Goal: Transaction & Acquisition: Purchase product/service

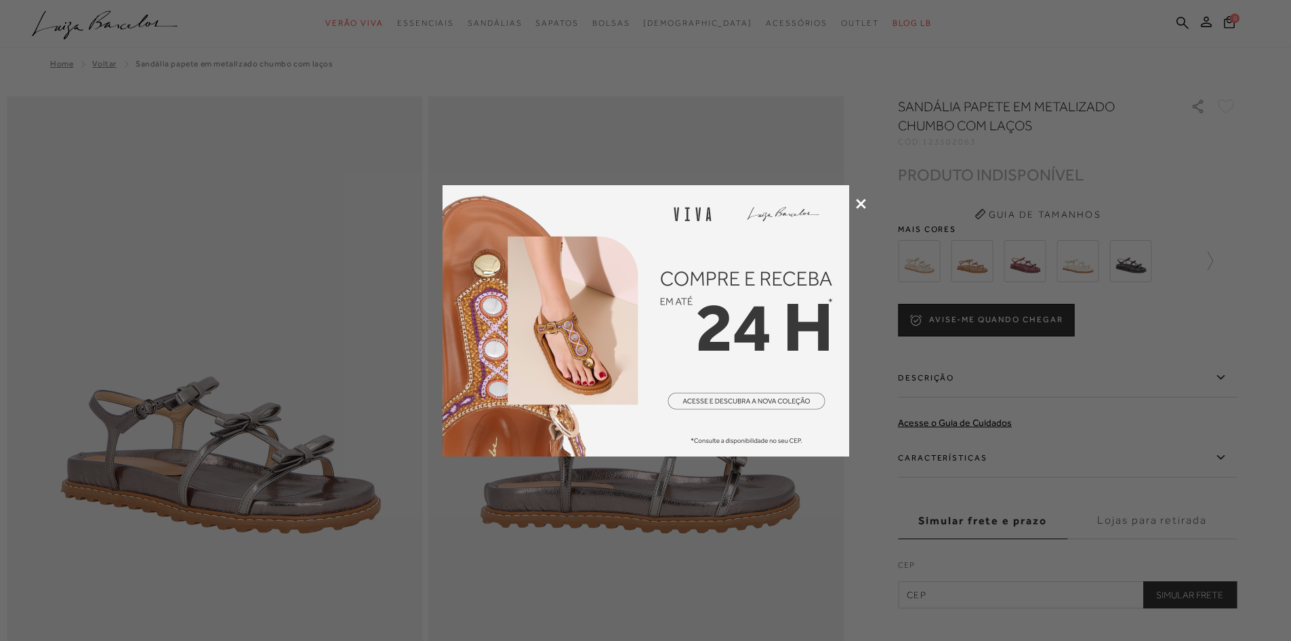
click at [859, 203] on icon at bounding box center [861, 204] width 10 height 10
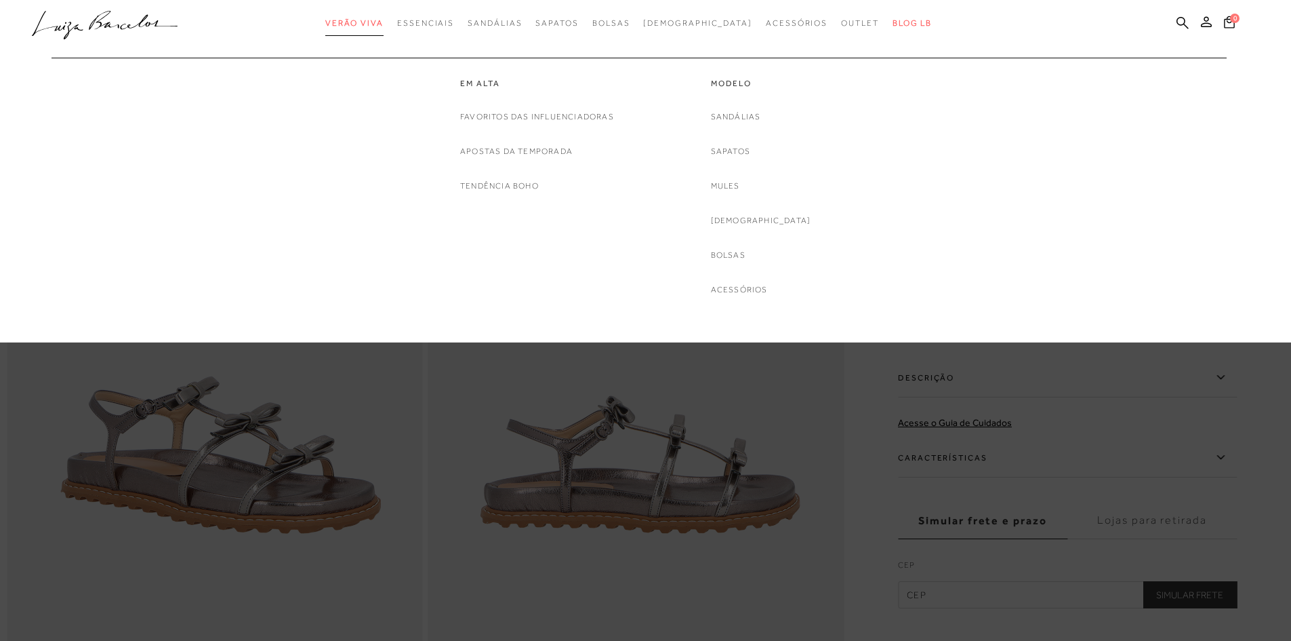
click at [384, 20] on span "Verão Viva" at bounding box center [354, 22] width 58 height 9
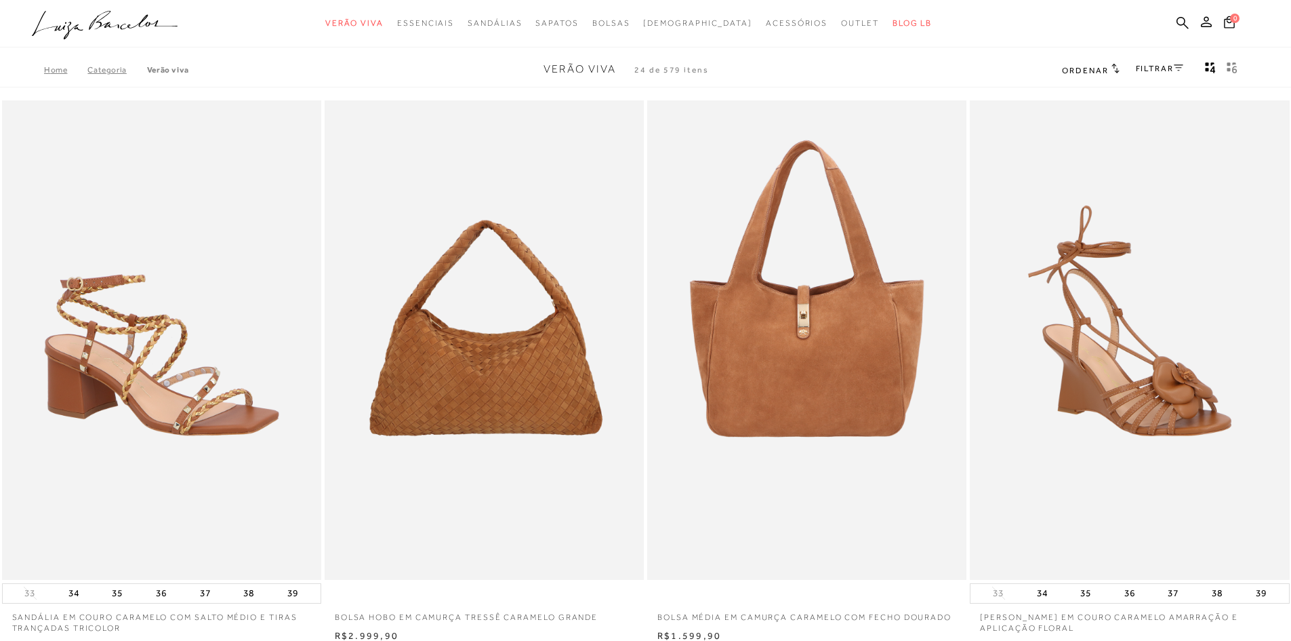
click at [1104, 66] on span "Ordenar" at bounding box center [1085, 70] width 46 height 9
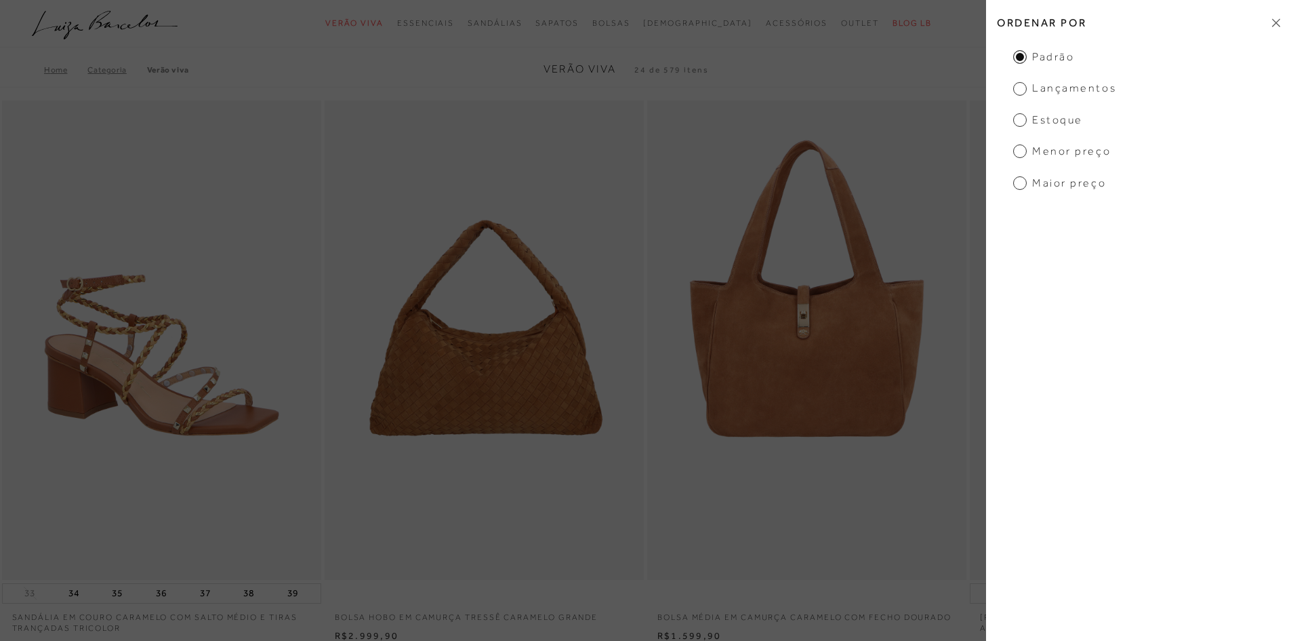
click at [1089, 87] on span "Lançamentos" at bounding box center [1064, 88] width 103 height 15
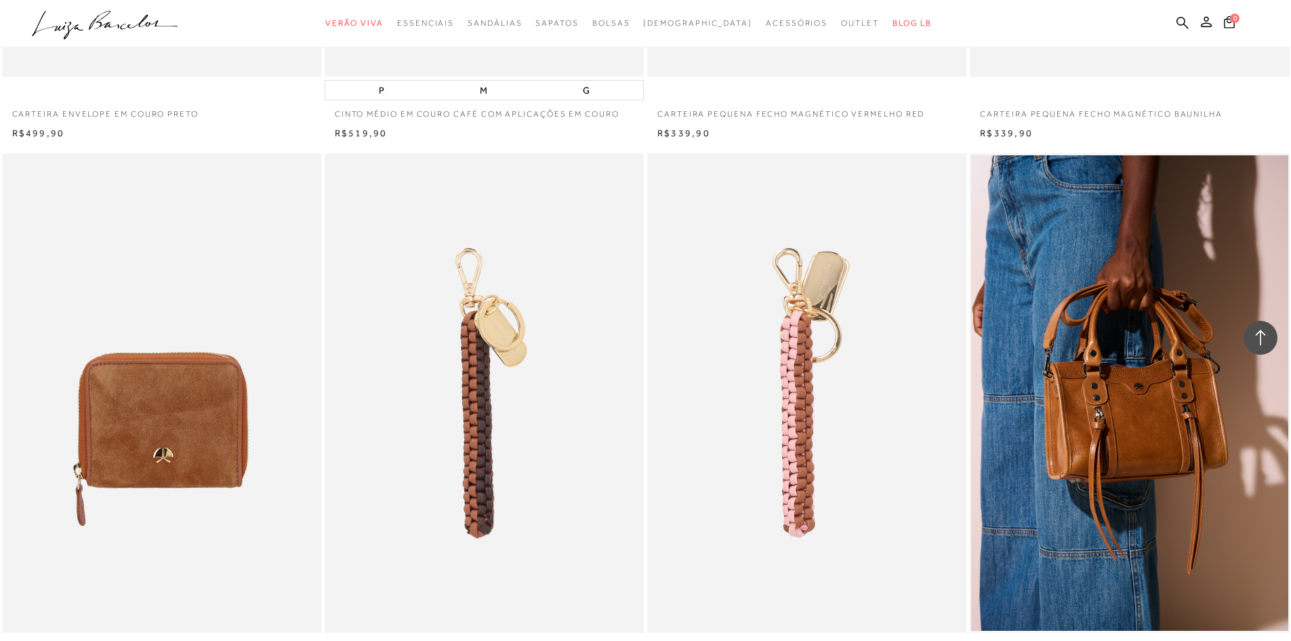
scroll to position [2237, 0]
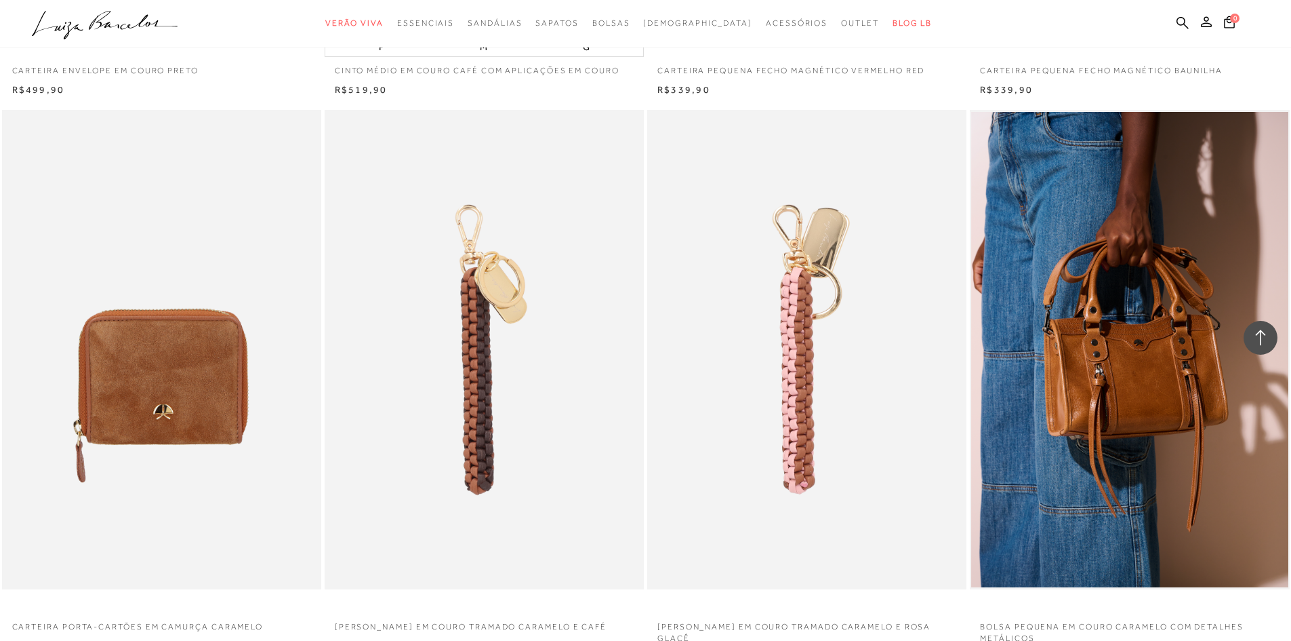
click at [1265, 338] on icon at bounding box center [1261, 338] width 18 height 18
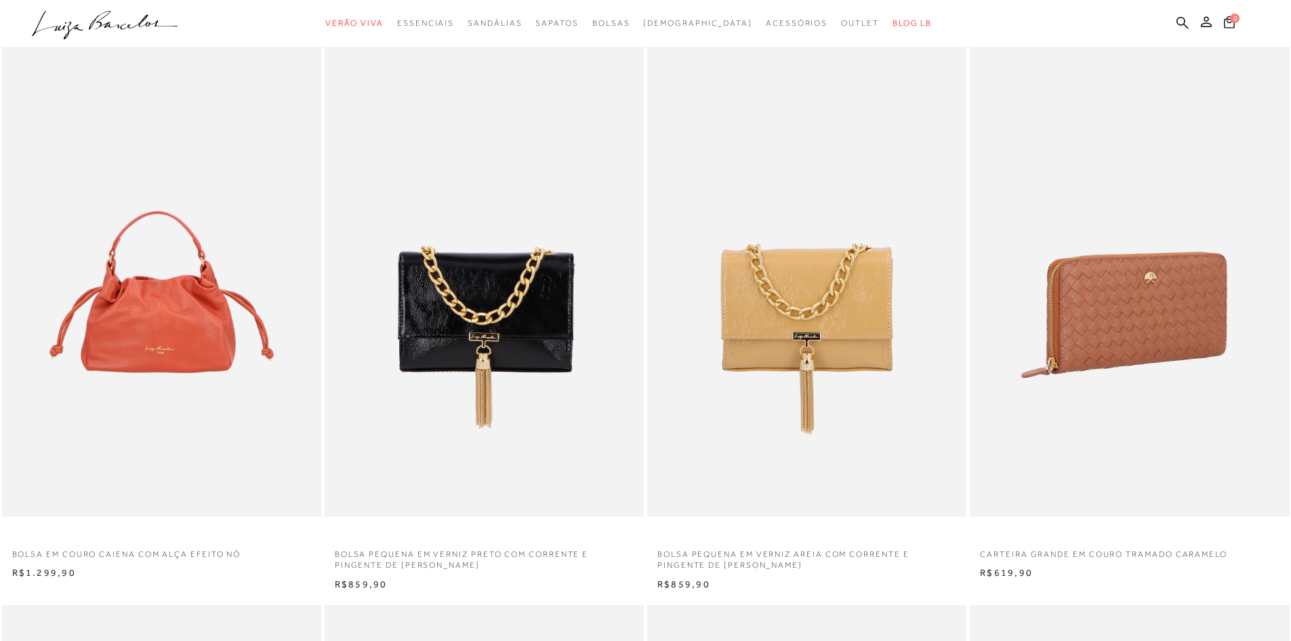
scroll to position [0, 0]
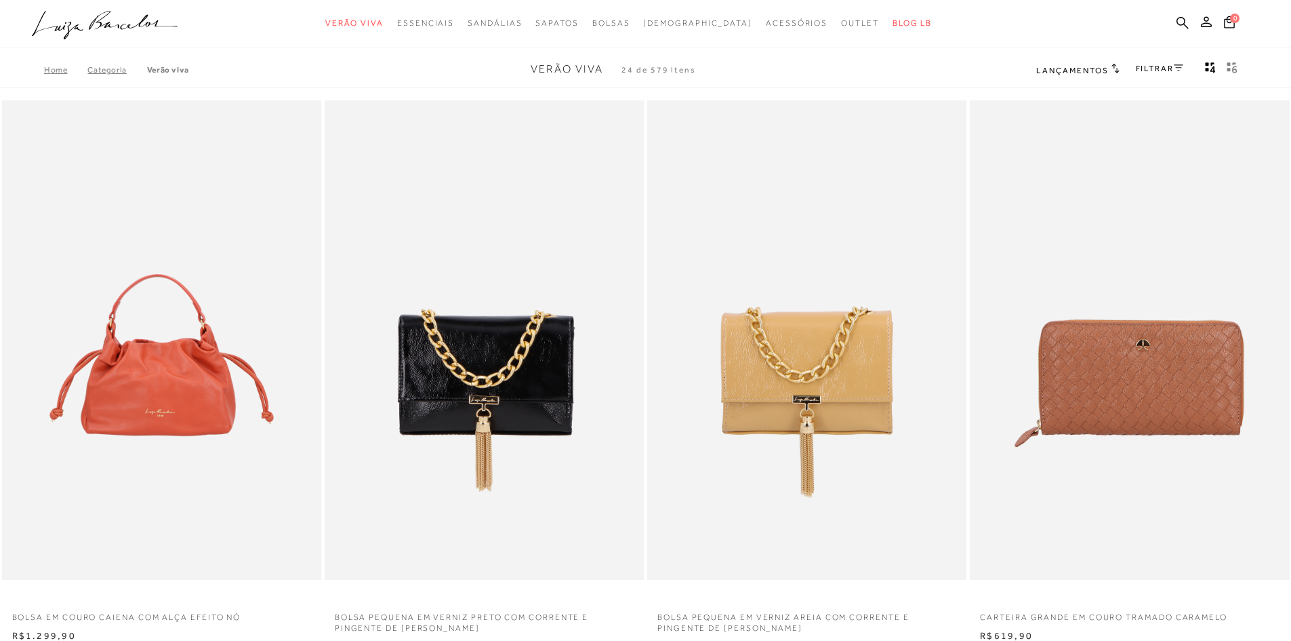
click at [1154, 74] on div "FILTRAR" at bounding box center [1159, 70] width 47 height 18
click at [1168, 65] on link "FILTRAR" at bounding box center [1159, 68] width 47 height 9
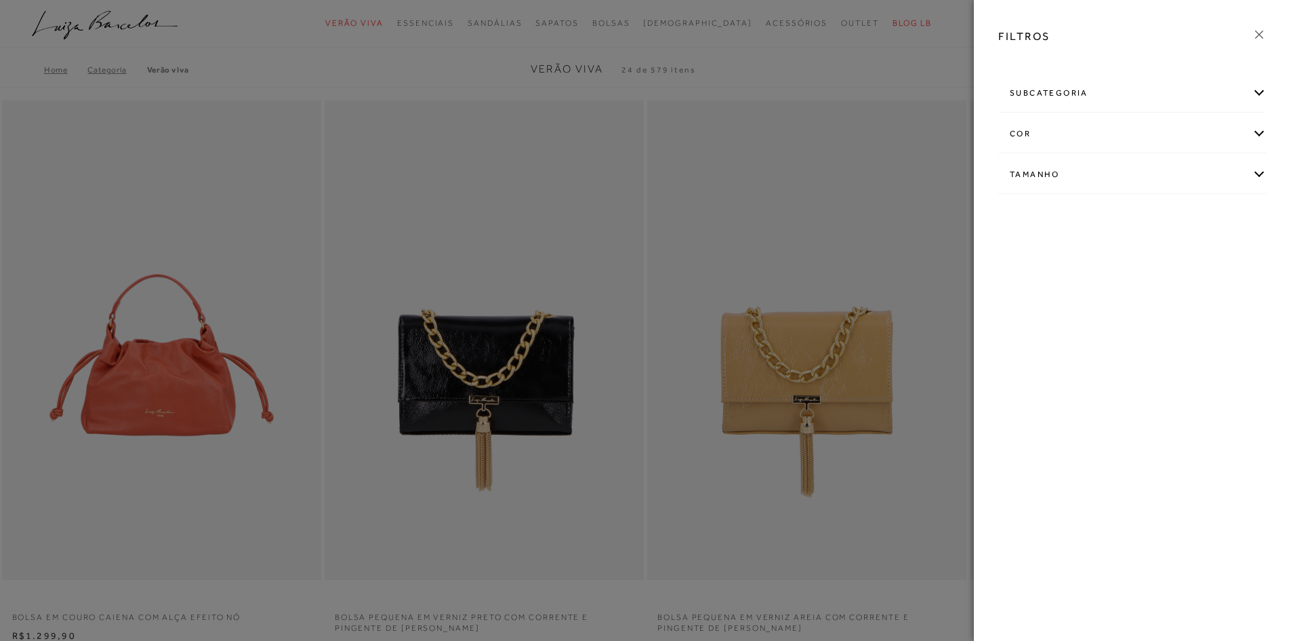
click at [1152, 123] on div "cor" at bounding box center [1132, 134] width 267 height 36
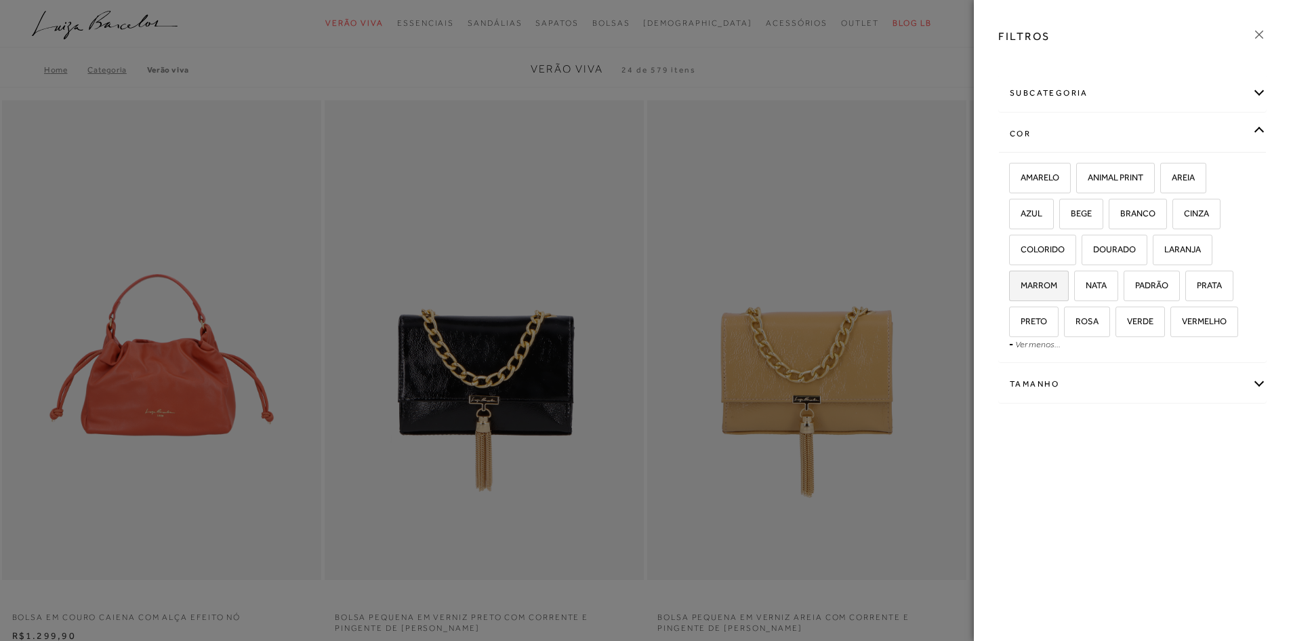
click at [1049, 283] on span "MARROM" at bounding box center [1034, 285] width 47 height 10
click at [1021, 283] on input "MARROM" at bounding box center [1014, 288] width 14 height 14
checkbox input "true"
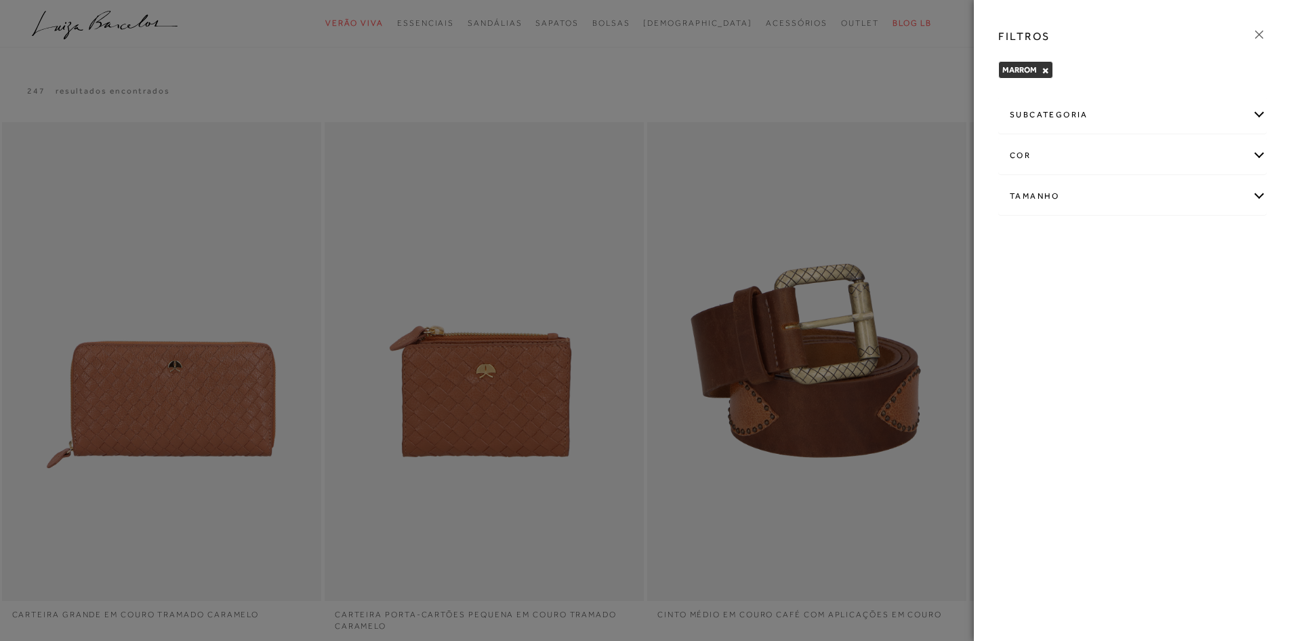
click at [1095, 201] on div "Tamanho" at bounding box center [1132, 196] width 267 height 36
click at [1028, 269] on label "36" at bounding box center [1025, 276] width 31 height 29
click at [1021, 271] on input "36" at bounding box center [1014, 278] width 14 height 14
checkbox input "true"
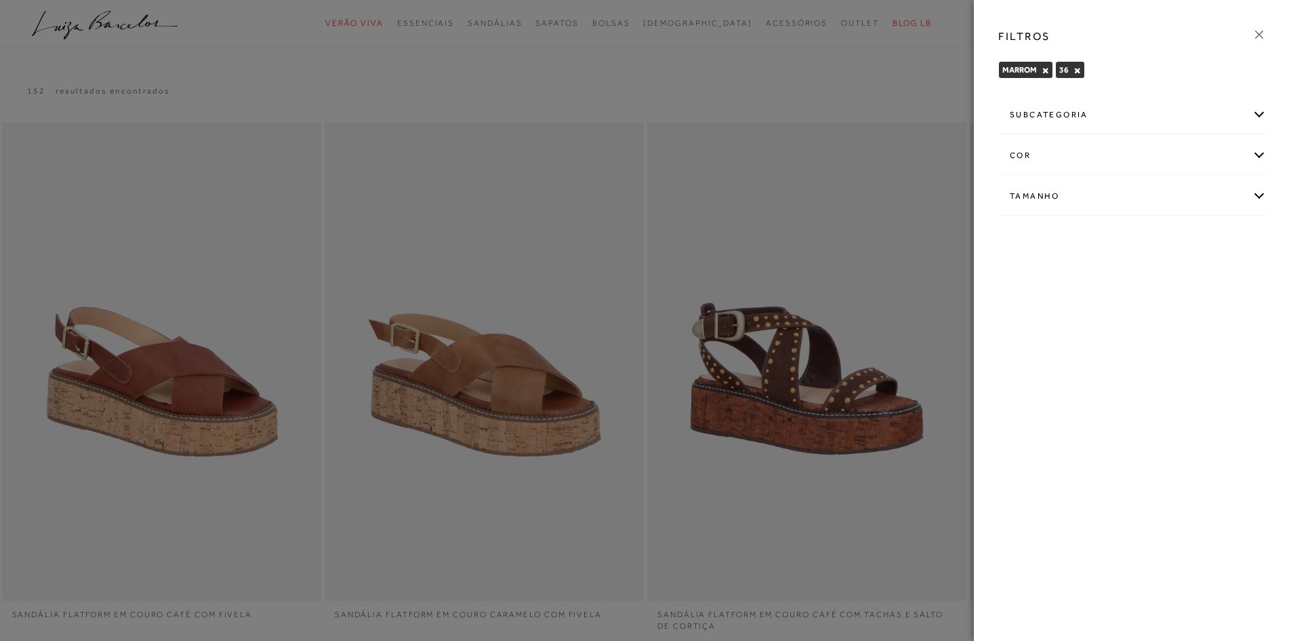
click at [916, 607] on div at bounding box center [645, 320] width 1291 height 641
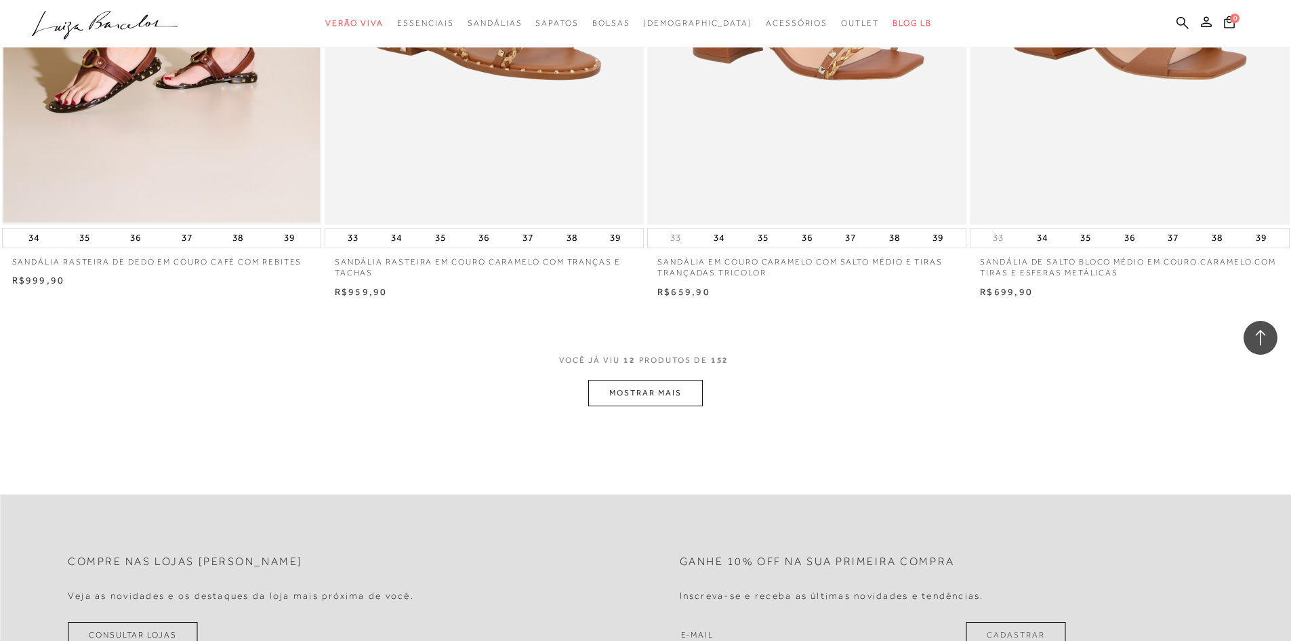
scroll to position [1627, 0]
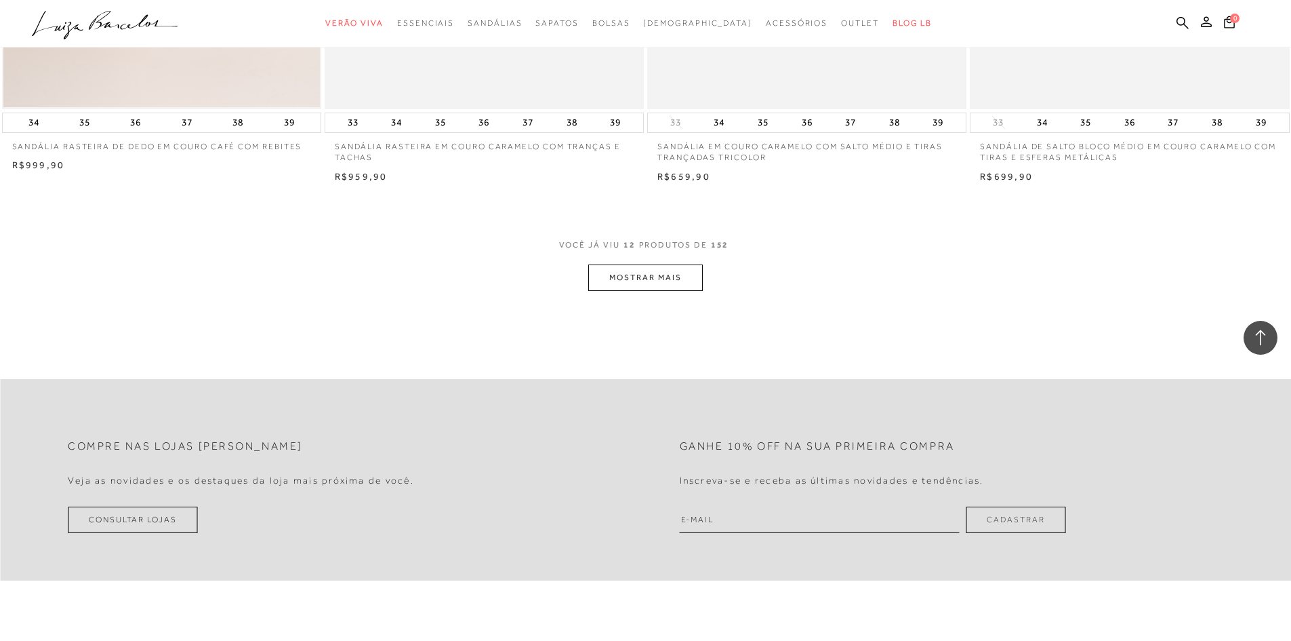
click at [682, 276] on button "MOSTRAR MAIS" at bounding box center [645, 277] width 114 height 26
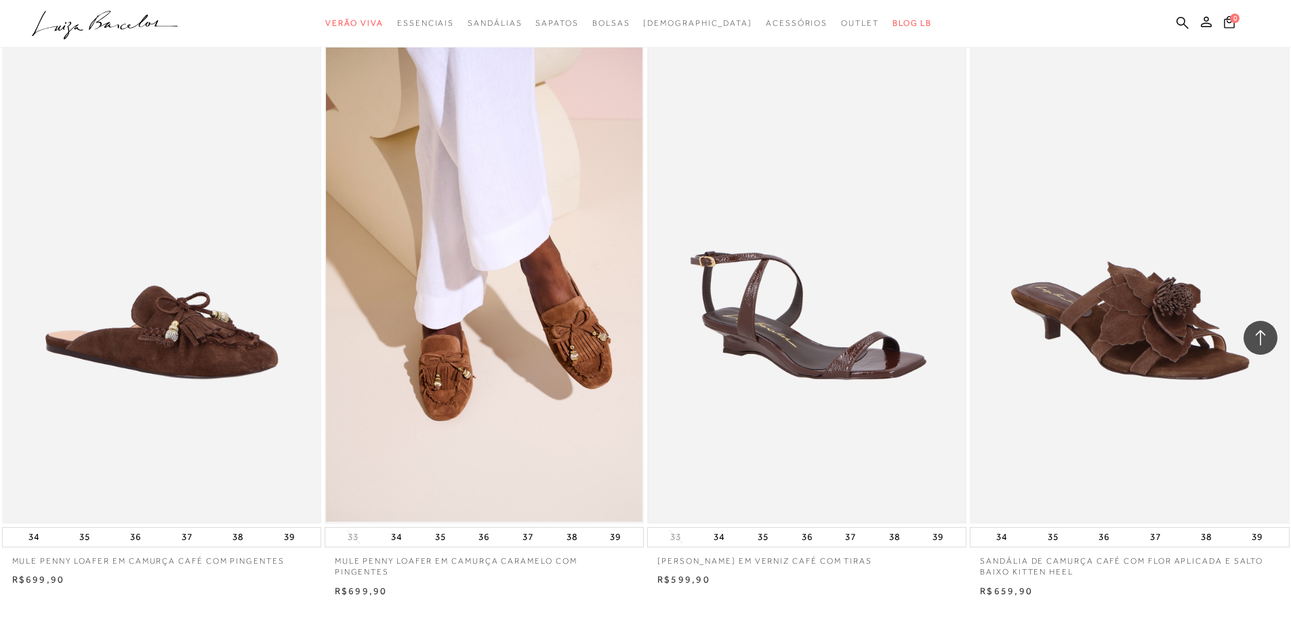
scroll to position [3321, 0]
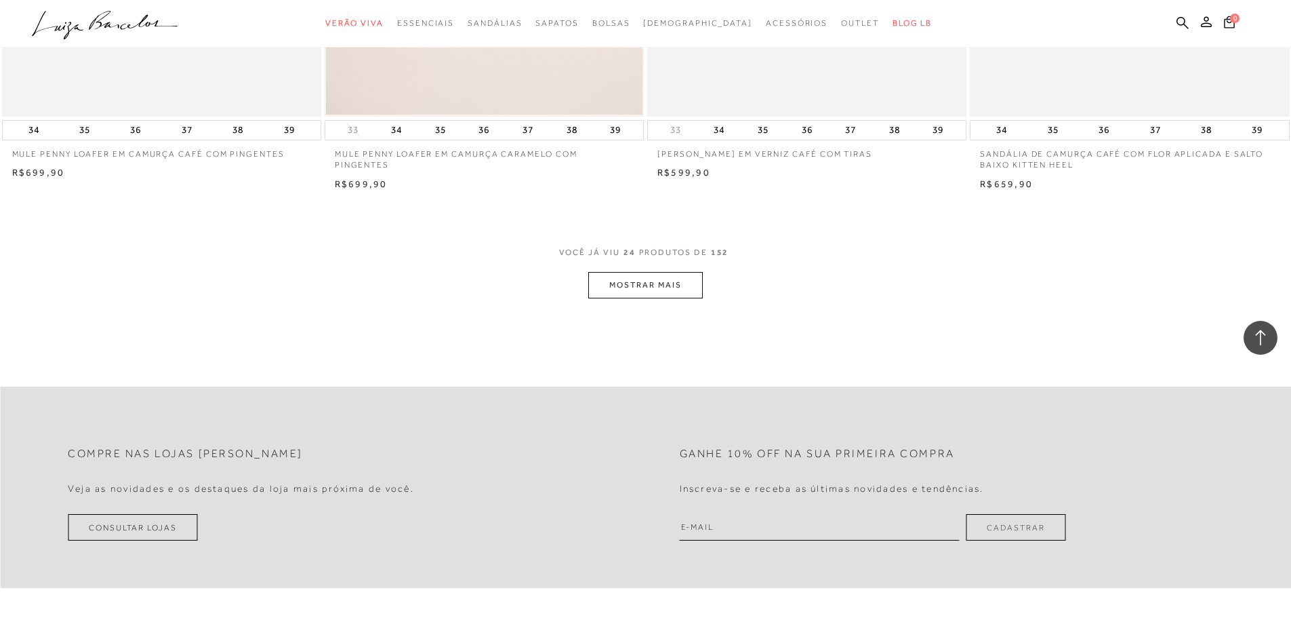
click at [647, 281] on button "MOSTRAR MAIS" at bounding box center [645, 285] width 114 height 26
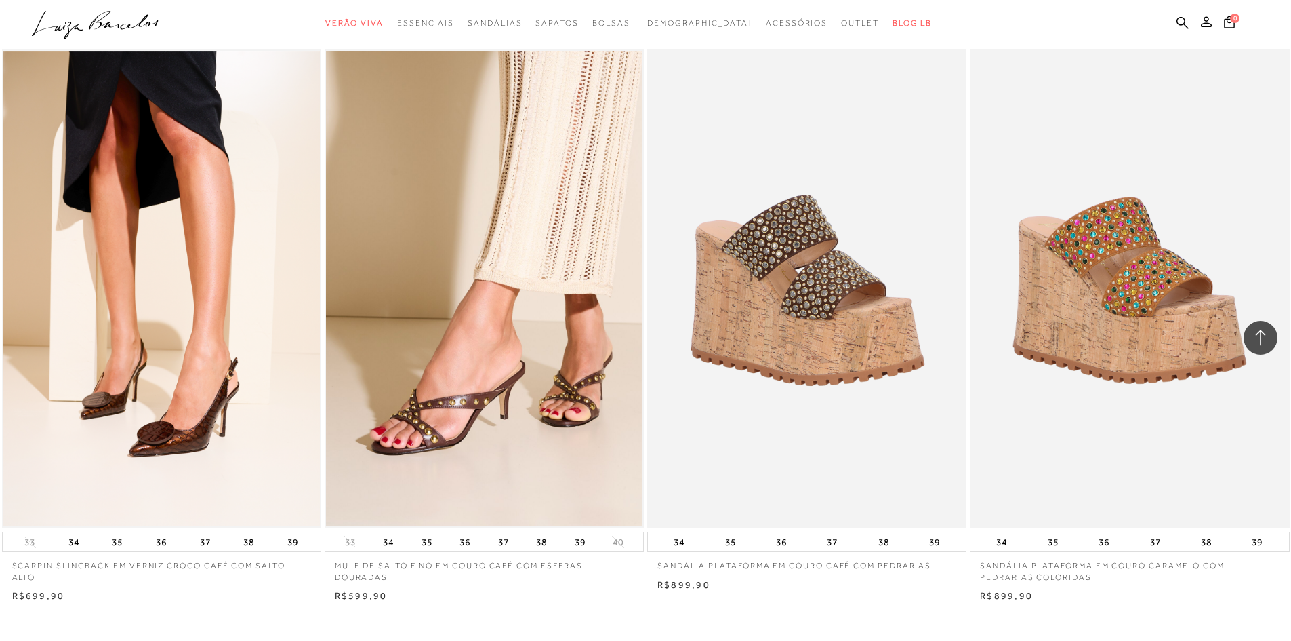
scroll to position [4813, 0]
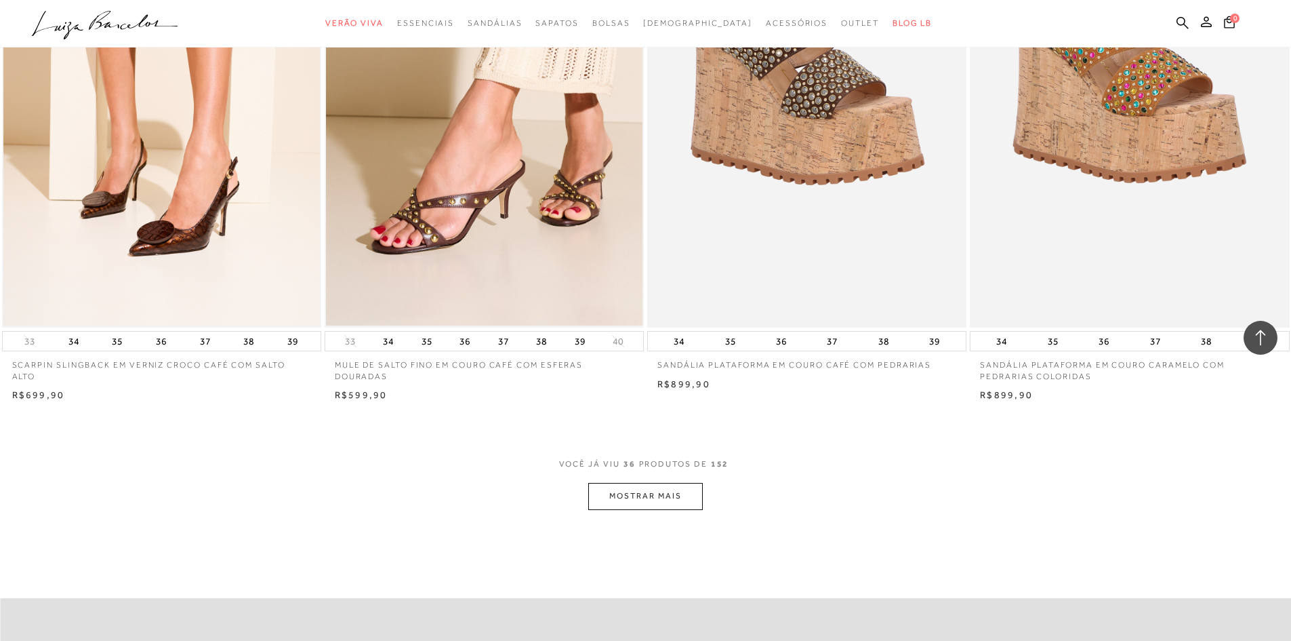
click at [611, 491] on button "MOSTRAR MAIS" at bounding box center [645, 496] width 114 height 26
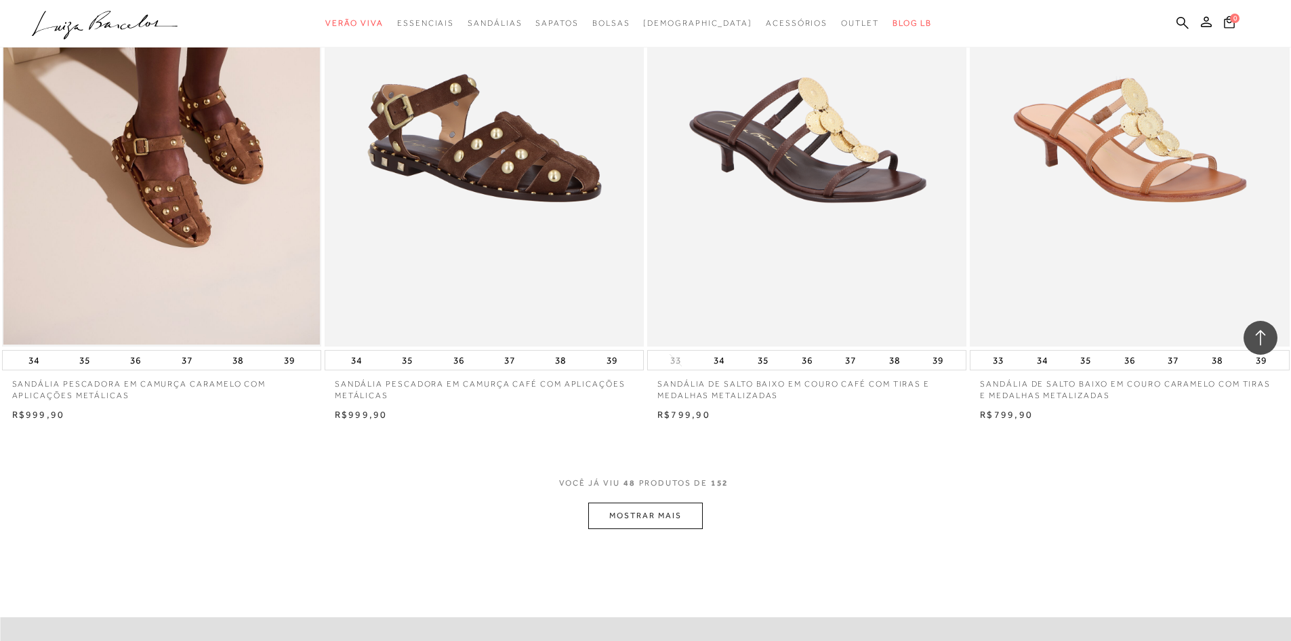
scroll to position [6711, 0]
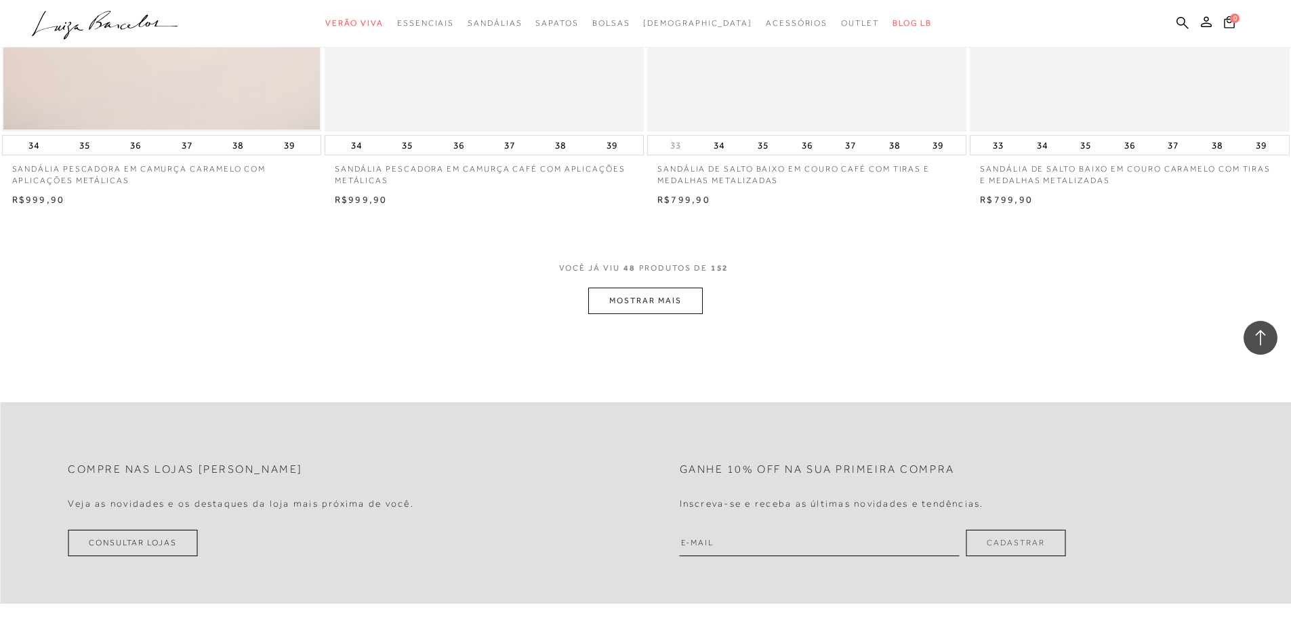
click at [653, 306] on button "MOSTRAR MAIS" at bounding box center [645, 300] width 114 height 26
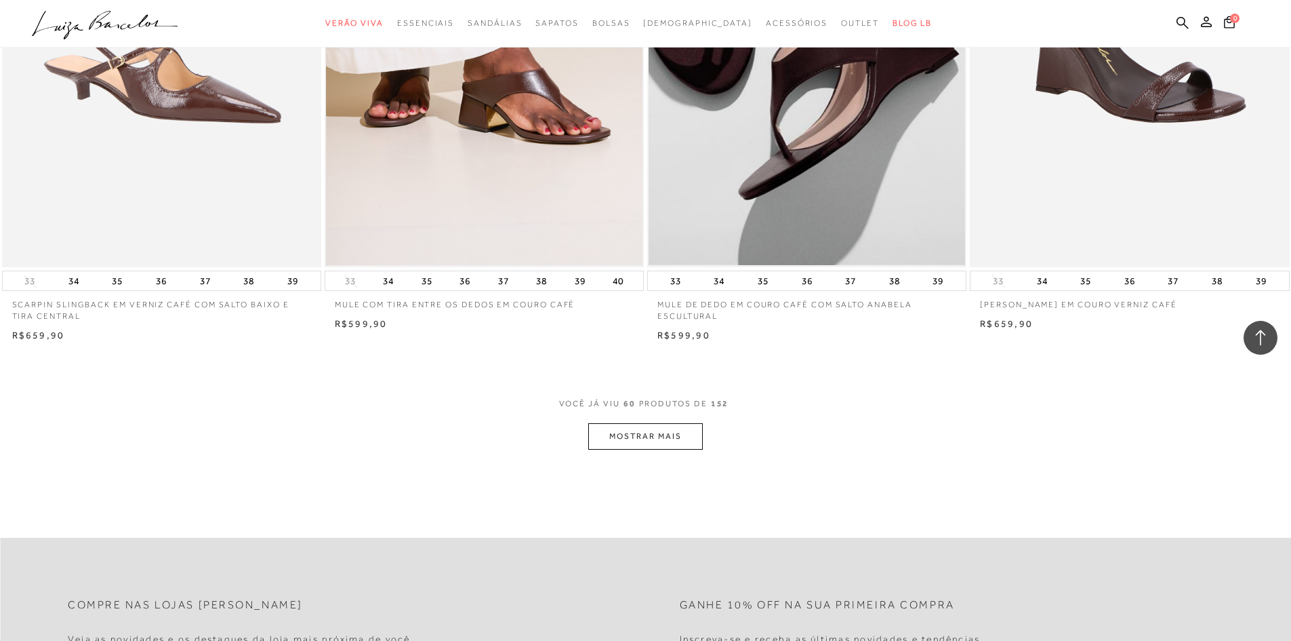
scroll to position [8473, 0]
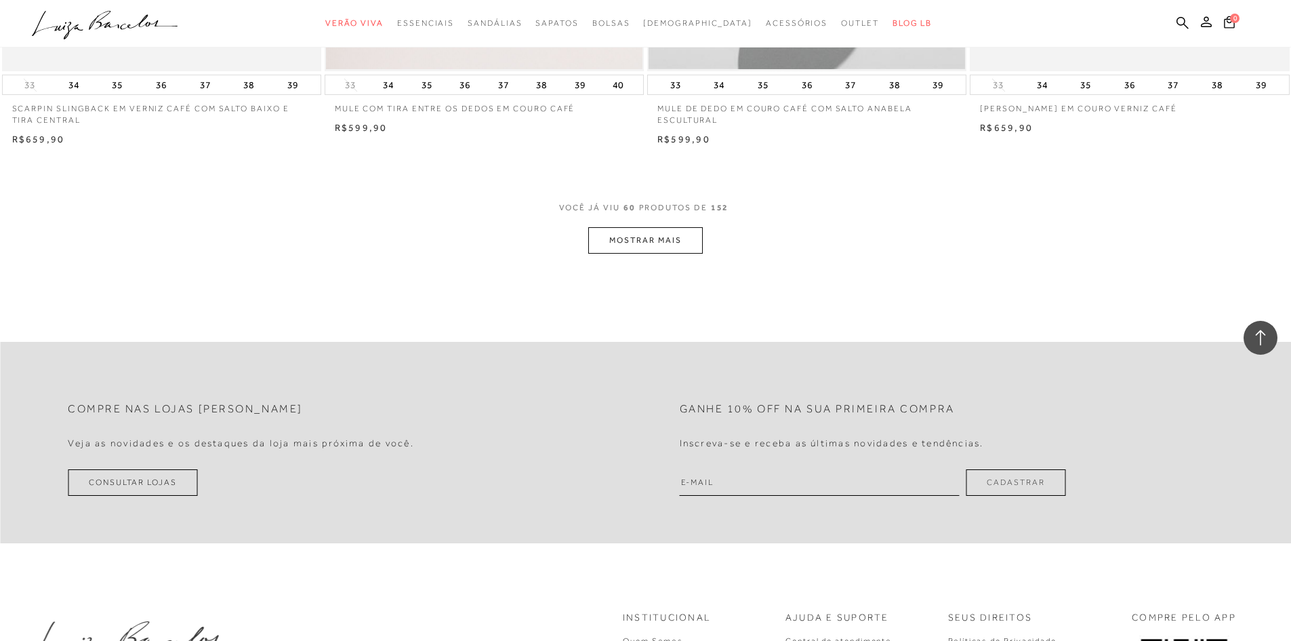
click at [643, 237] on button "MOSTRAR MAIS" at bounding box center [645, 240] width 114 height 26
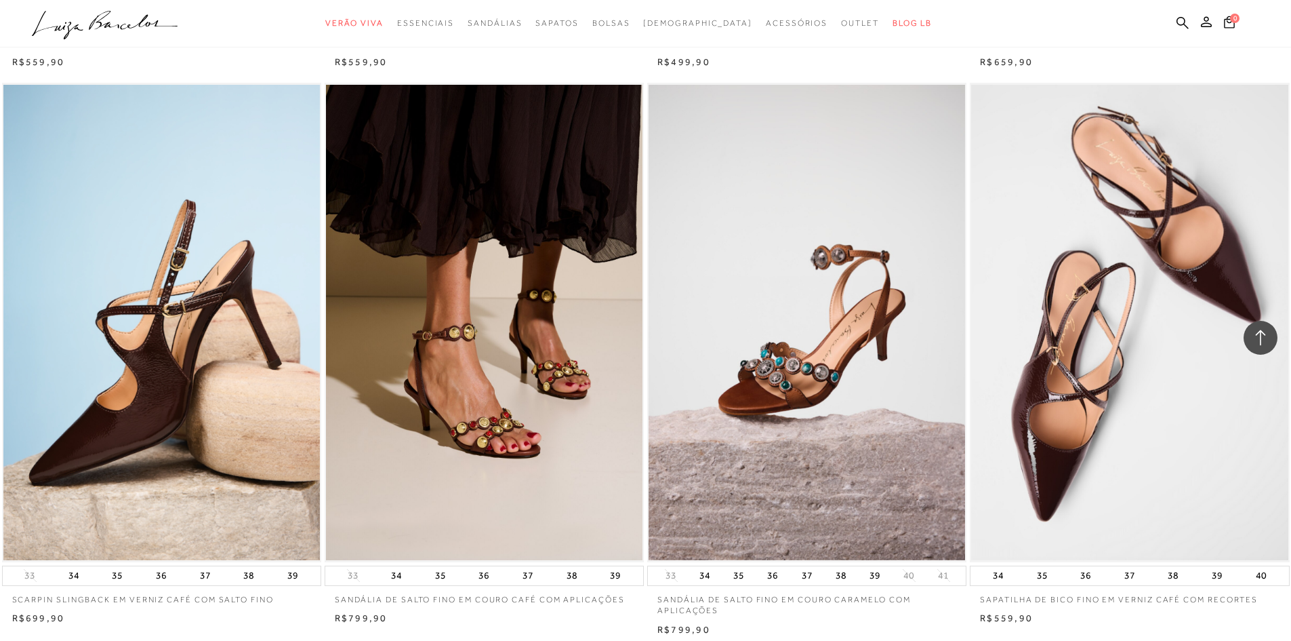
scroll to position [9761, 0]
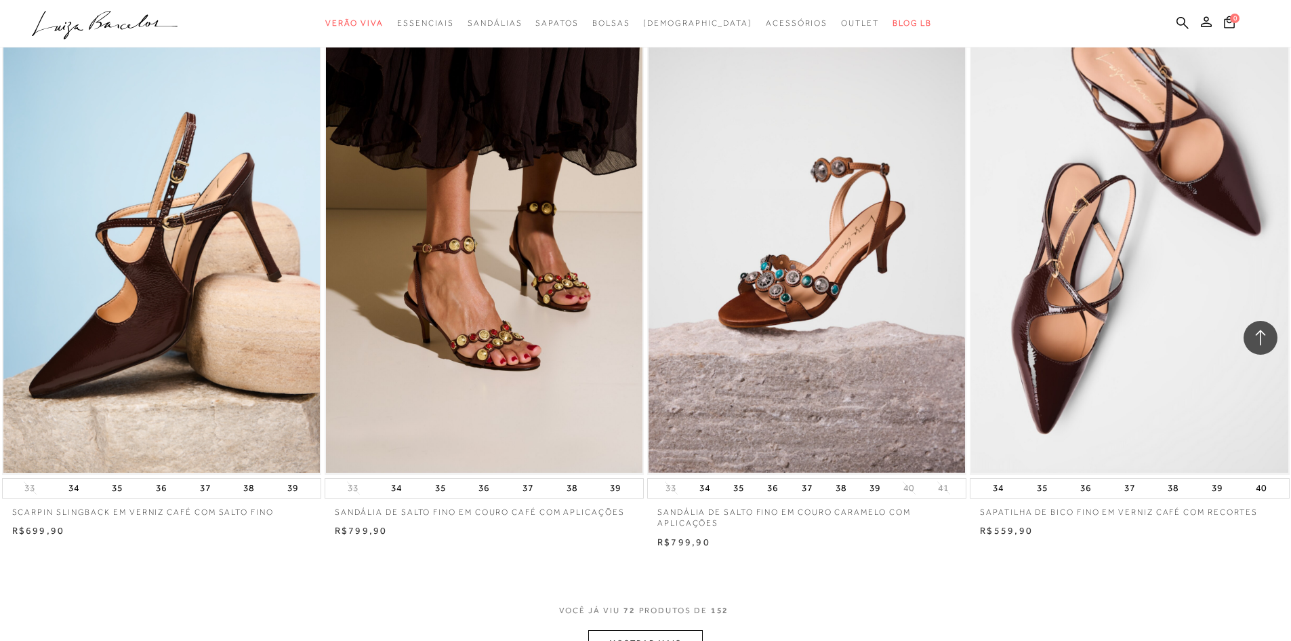
click at [1256, 346] on div at bounding box center [1261, 338] width 34 height 34
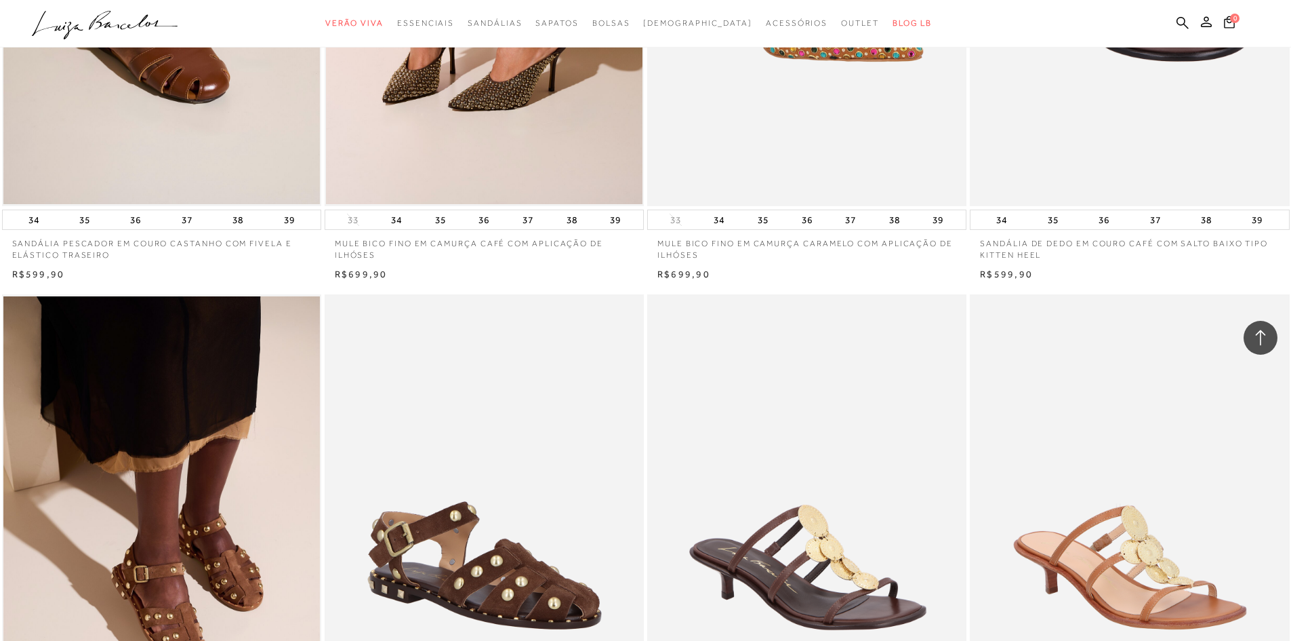
scroll to position [0, 0]
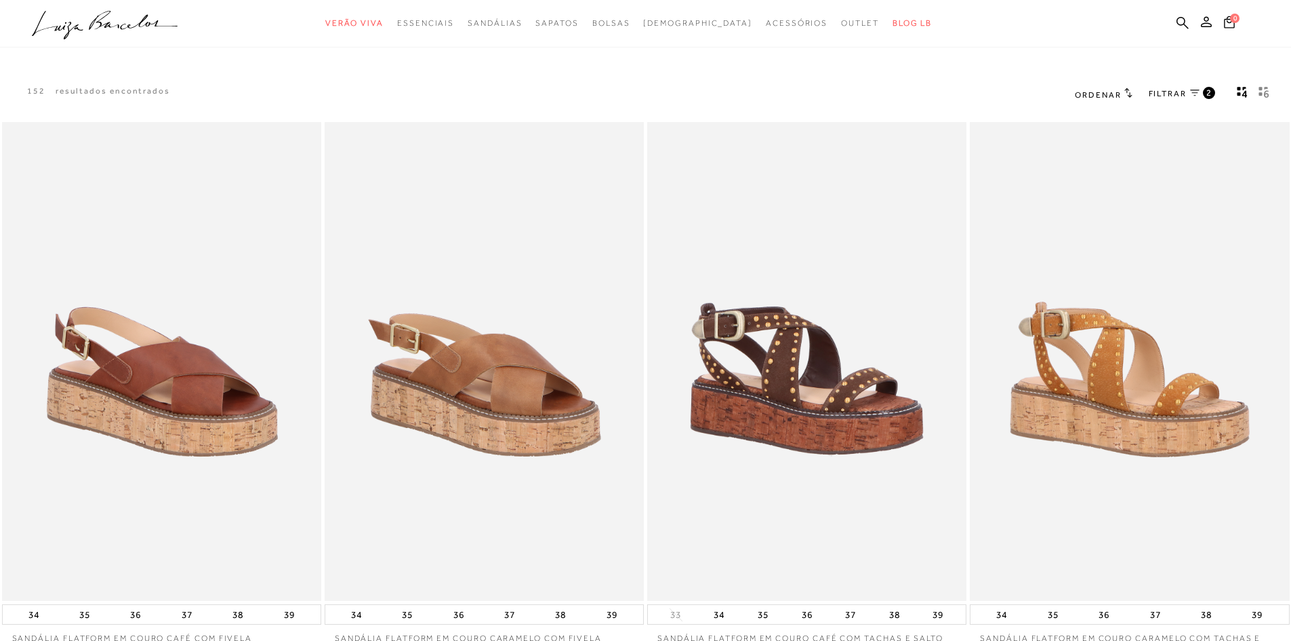
click at [1190, 96] on link "FILTRAR 2" at bounding box center [1182, 94] width 66 height 15
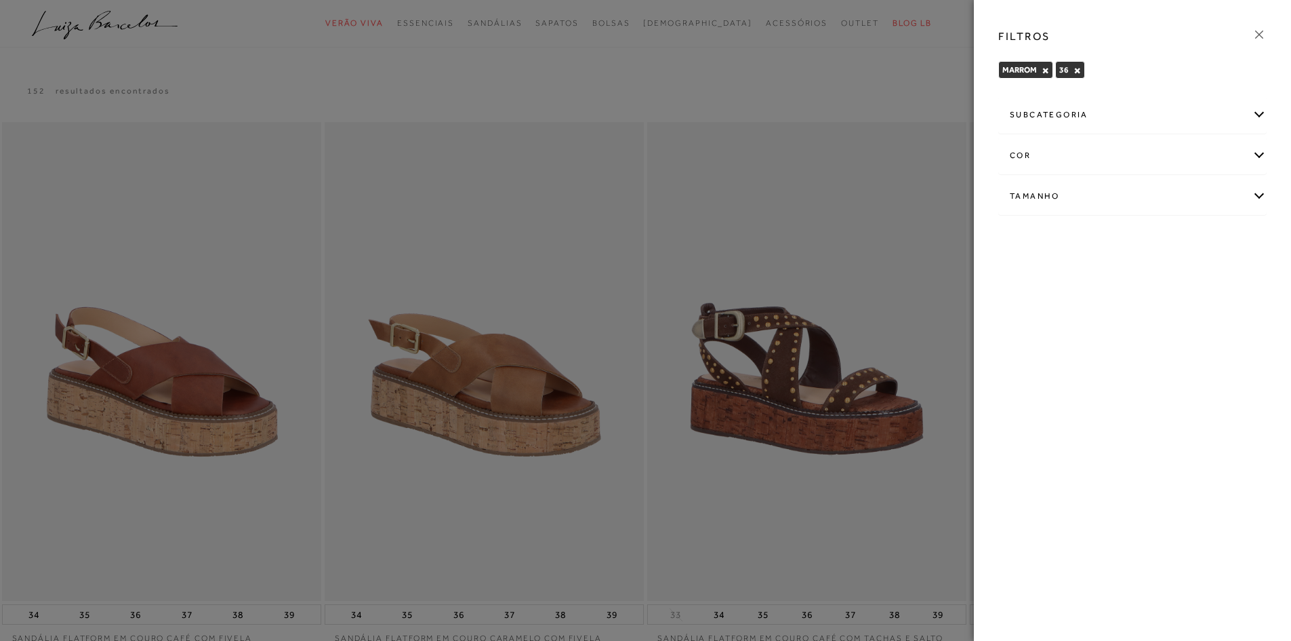
click at [1248, 155] on div "cor" at bounding box center [1132, 156] width 267 height 36
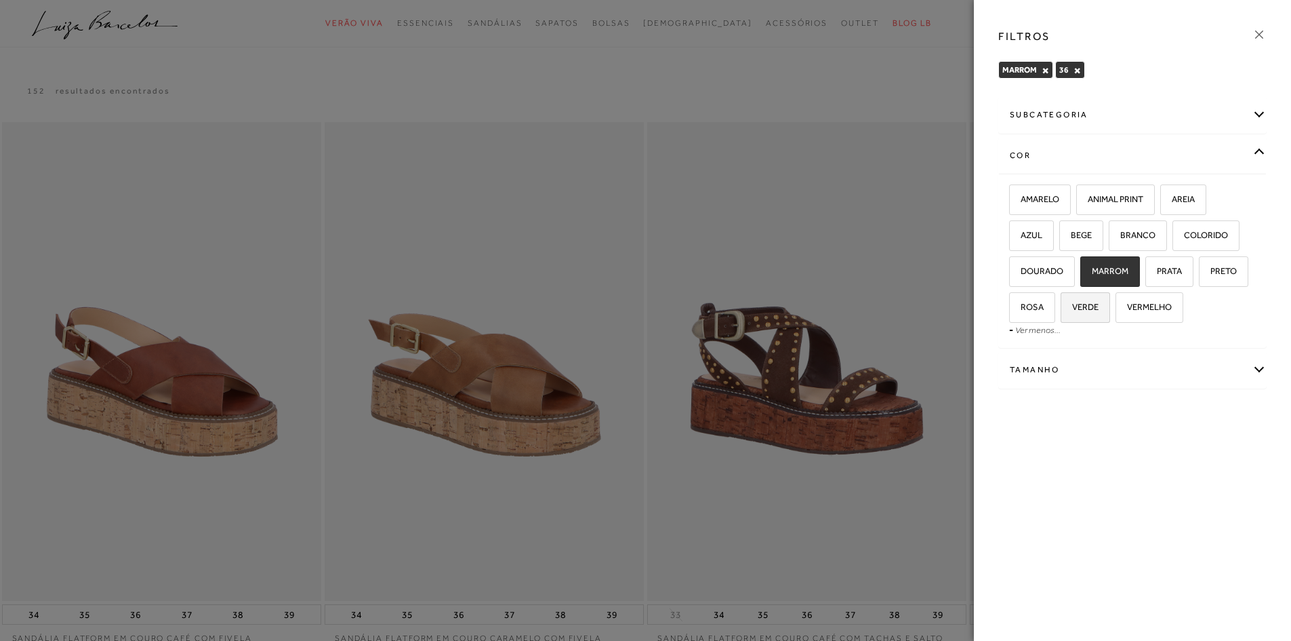
click at [1089, 307] on span "VERDE" at bounding box center [1080, 307] width 37 height 10
click at [1072, 307] on input "VERDE" at bounding box center [1066, 309] width 14 height 14
checkbox input "true"
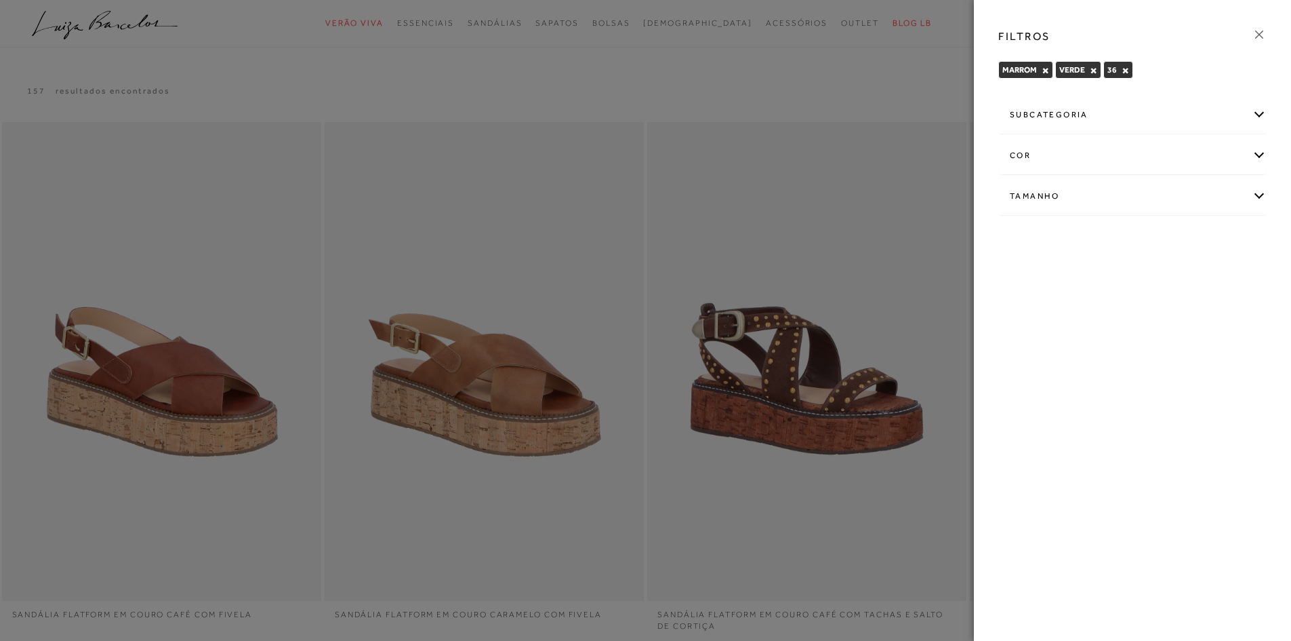
click at [1111, 264] on div "FILTROS MARROM × VERDE × 36 × Limpar todos os refinamentos -" at bounding box center [1132, 320] width 317 height 641
click at [1048, 71] on button "×" at bounding box center [1045, 70] width 7 height 9
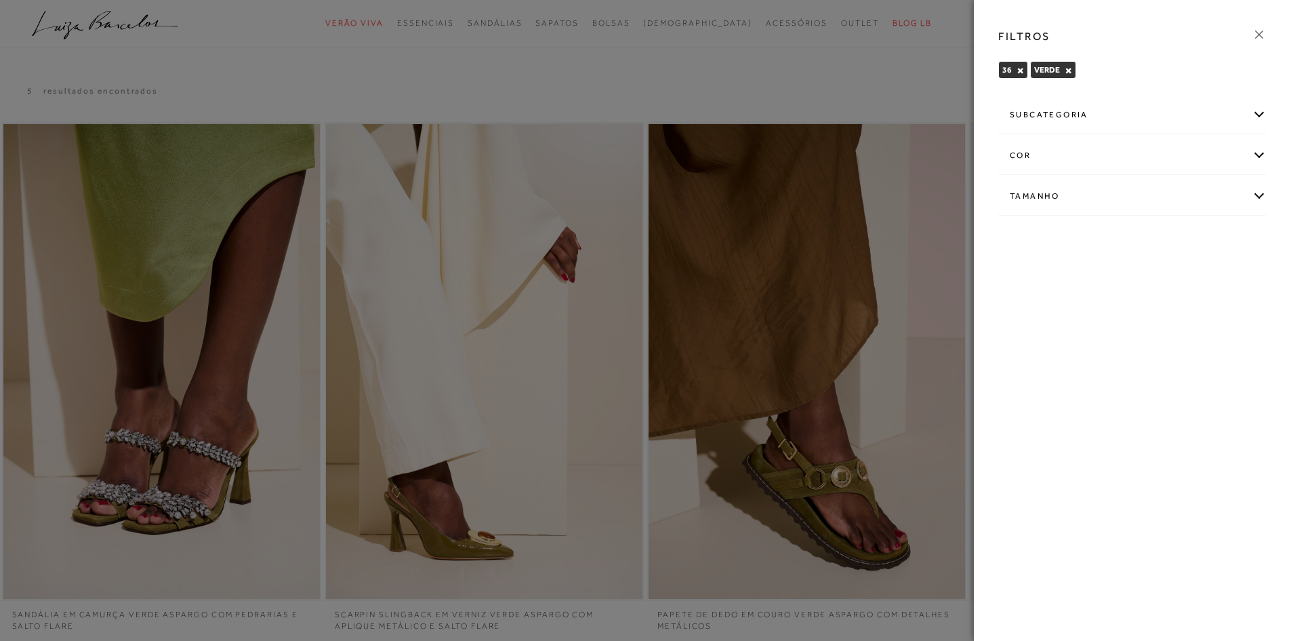
click at [1251, 39] on div "FILTROS" at bounding box center [1133, 36] width 290 height 35
click at [604, 82] on div at bounding box center [645, 320] width 1291 height 641
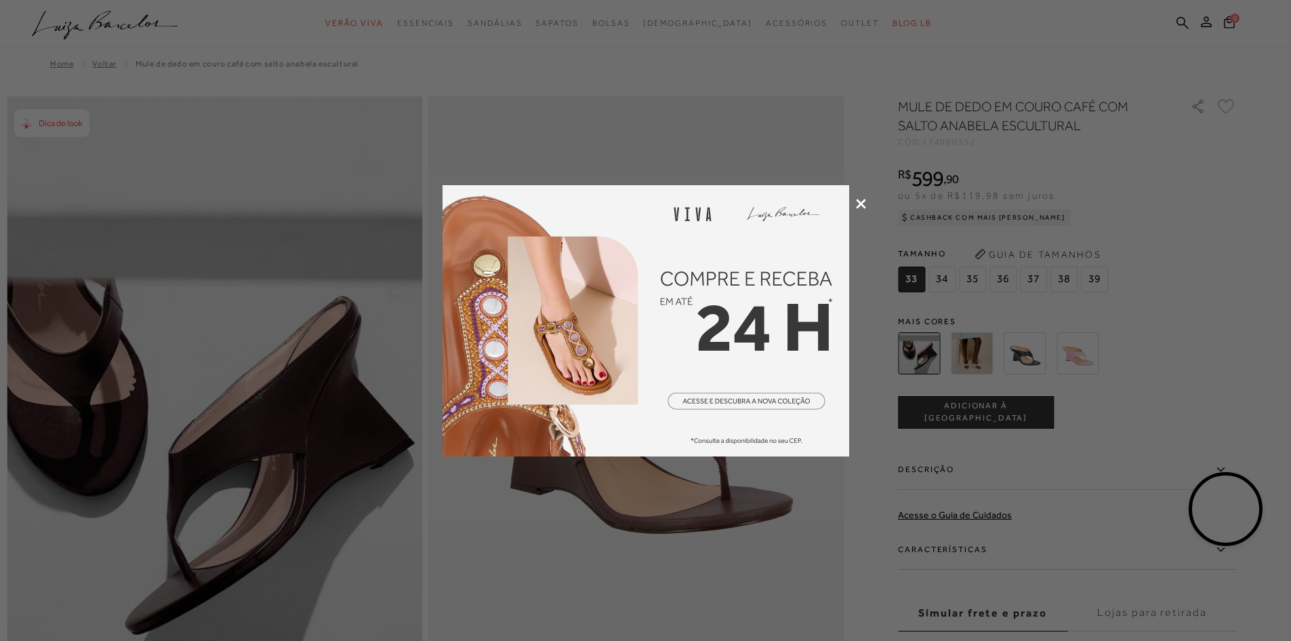
click at [860, 204] on icon at bounding box center [861, 204] width 10 height 10
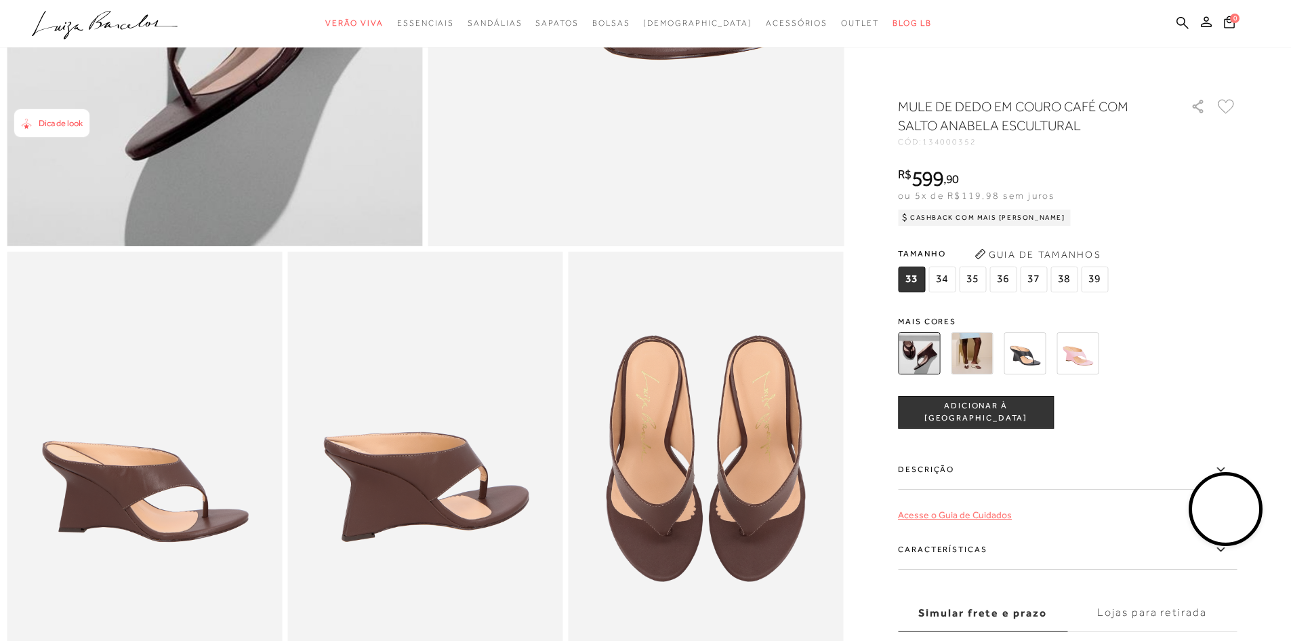
scroll to position [610, 0]
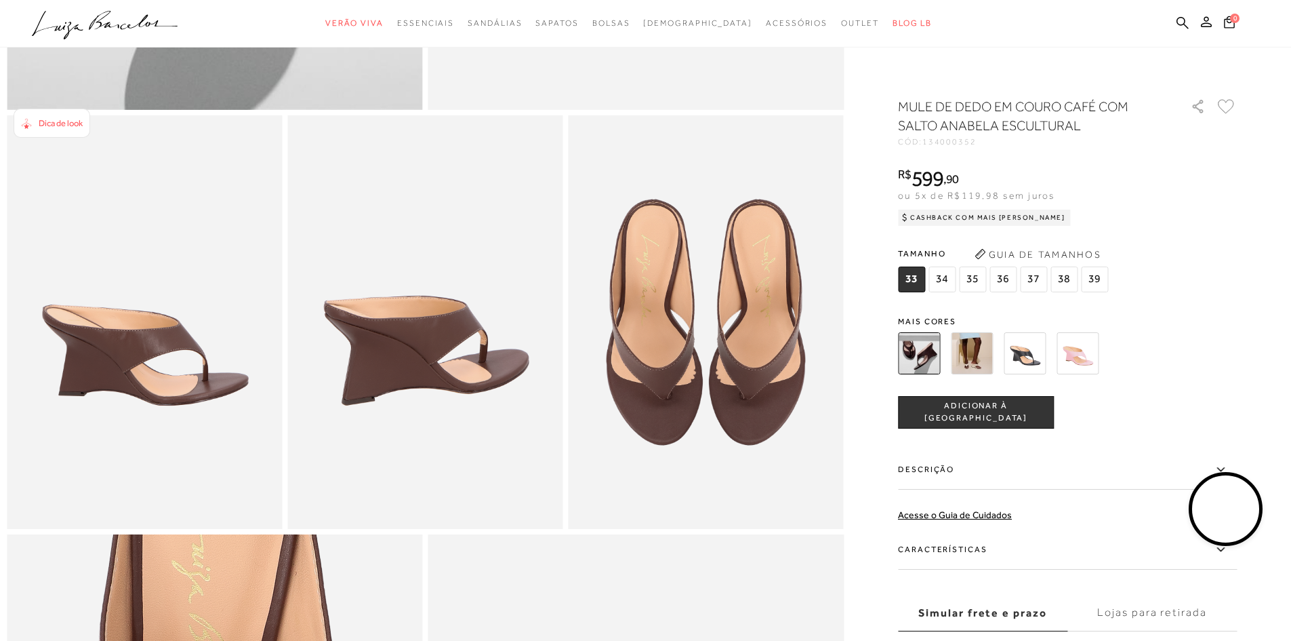
click at [964, 550] on label "Características" at bounding box center [1067, 549] width 339 height 39
click at [0, 0] on input "Características" at bounding box center [0, 0] width 0 height 0
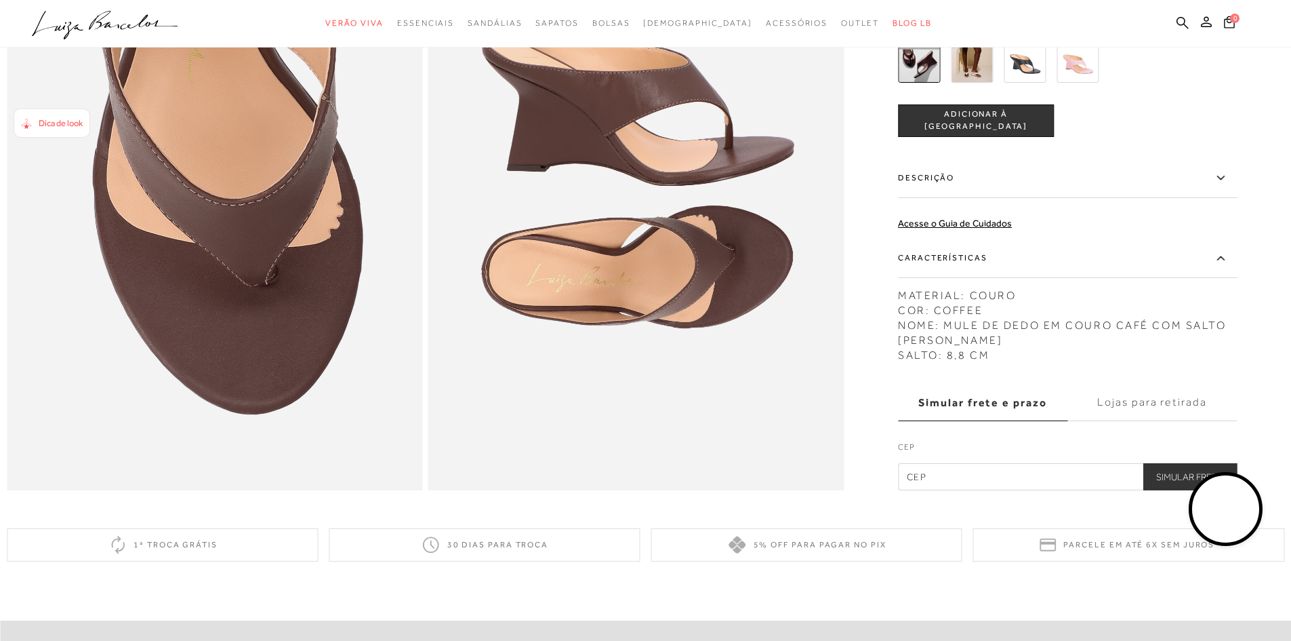
scroll to position [1085, 0]
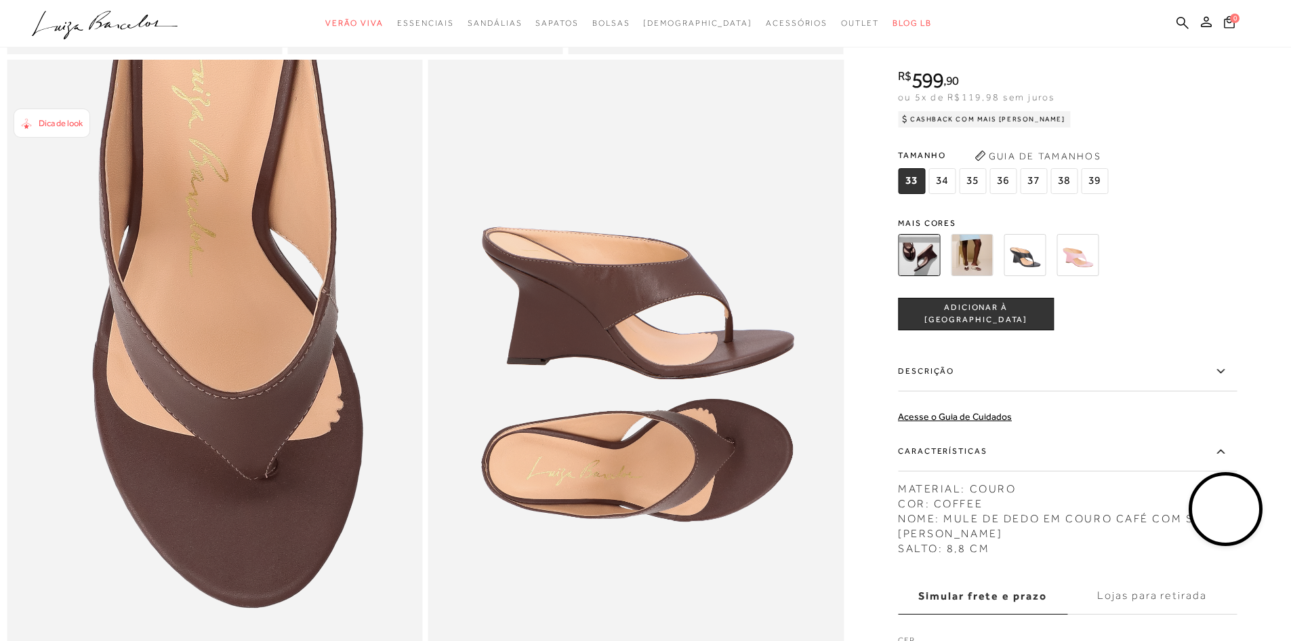
click at [978, 276] on img at bounding box center [972, 255] width 42 height 42
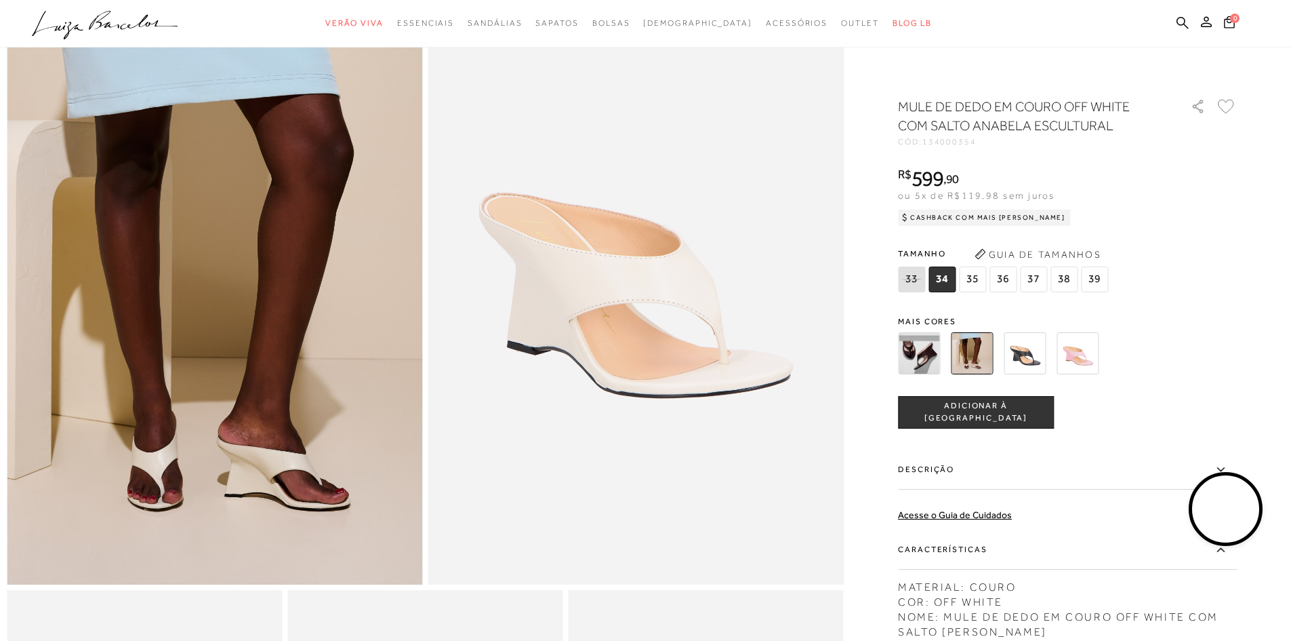
click at [925, 355] on img at bounding box center [919, 353] width 42 height 42
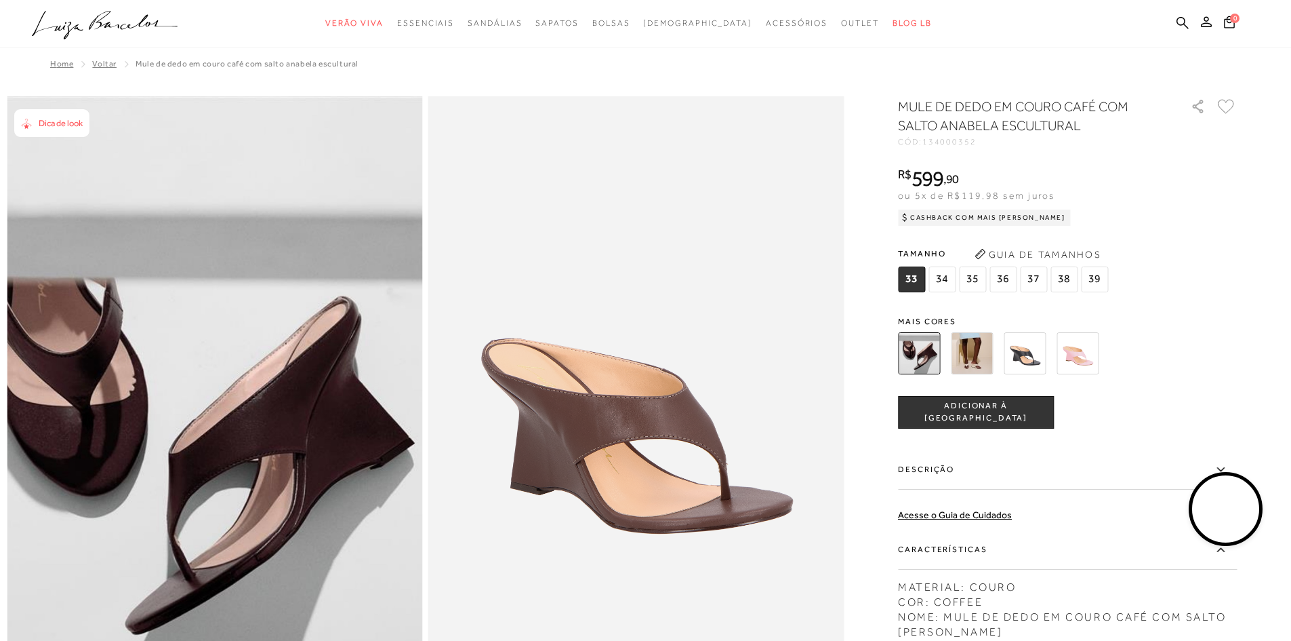
click at [1003, 275] on span "36" at bounding box center [1003, 279] width 27 height 26
click at [1003, 414] on span "ADICIONAR À [GEOGRAPHIC_DATA]" at bounding box center [976, 412] width 155 height 24
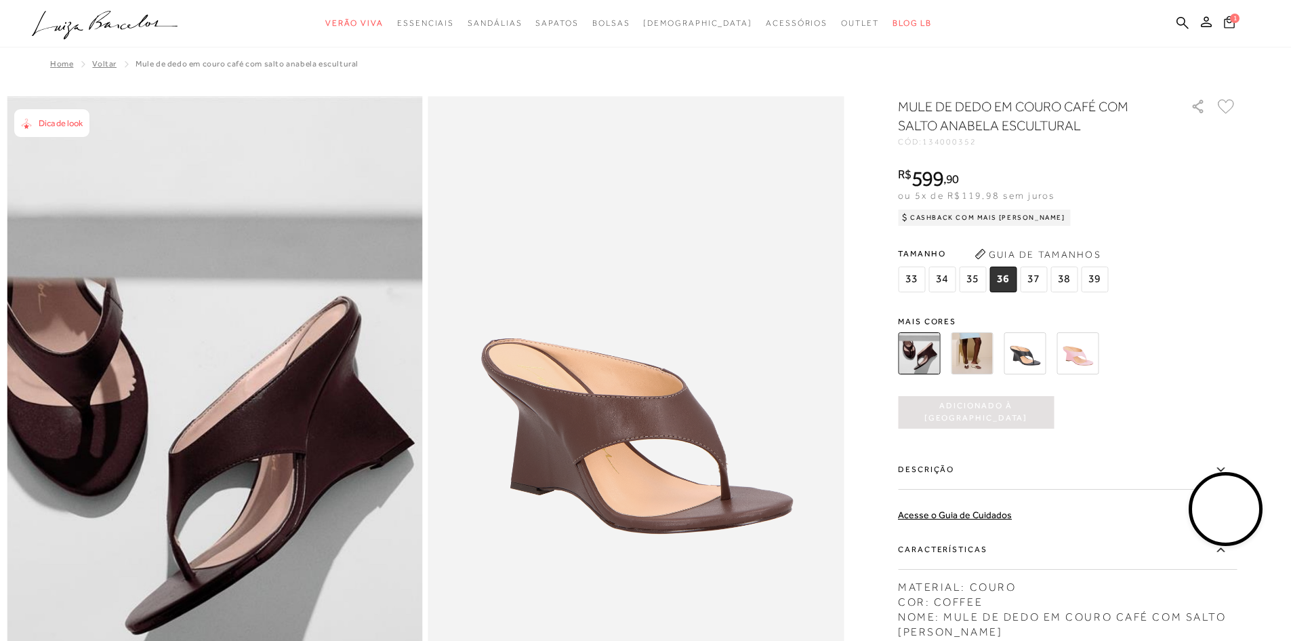
click at [1235, 20] on span "1" at bounding box center [1234, 18] width 9 height 9
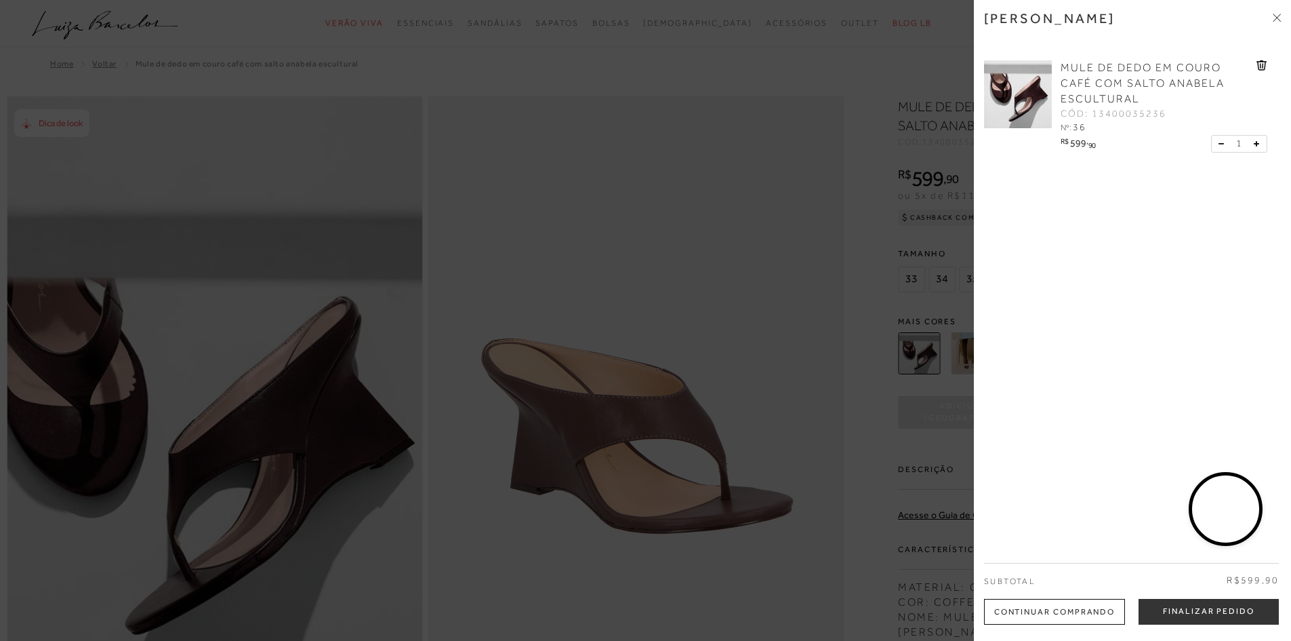
click at [1128, 78] on span "MULE DE DEDO EM COURO CAFÉ COM SALTO ANABELA ESCULTURAL" at bounding box center [1143, 83] width 164 height 43
click at [1175, 610] on button "Finalizar Pedido" at bounding box center [1209, 612] width 140 height 26
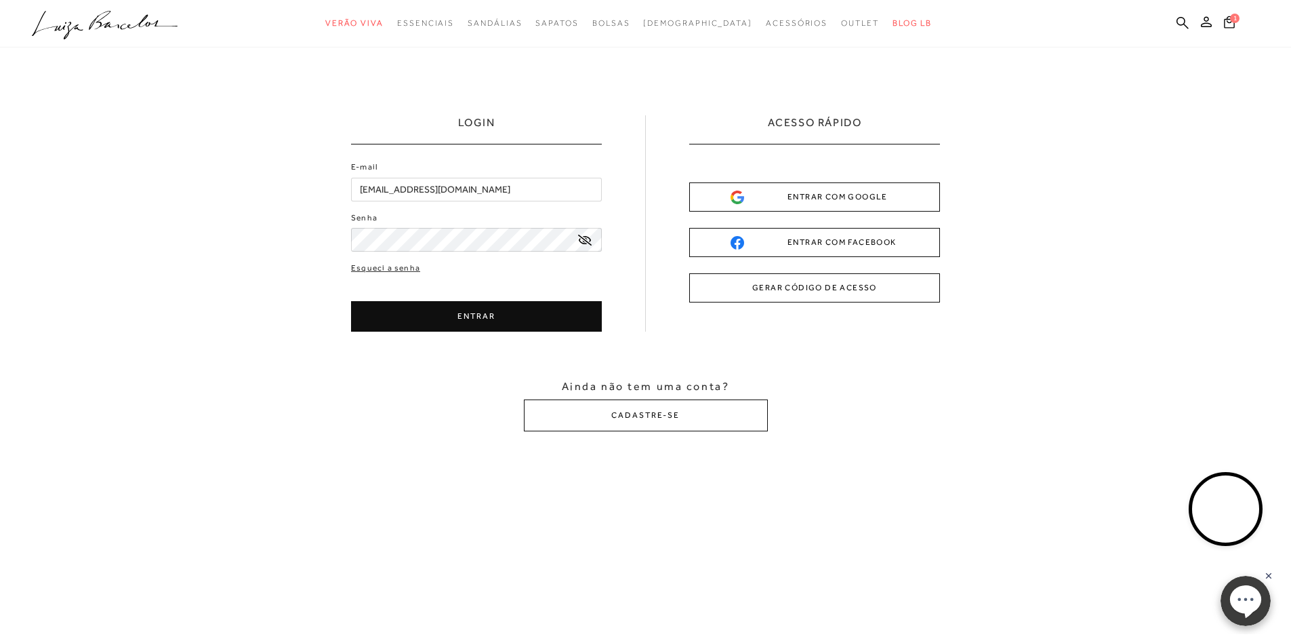
click at [474, 315] on button "ENTRAR" at bounding box center [476, 316] width 251 height 31
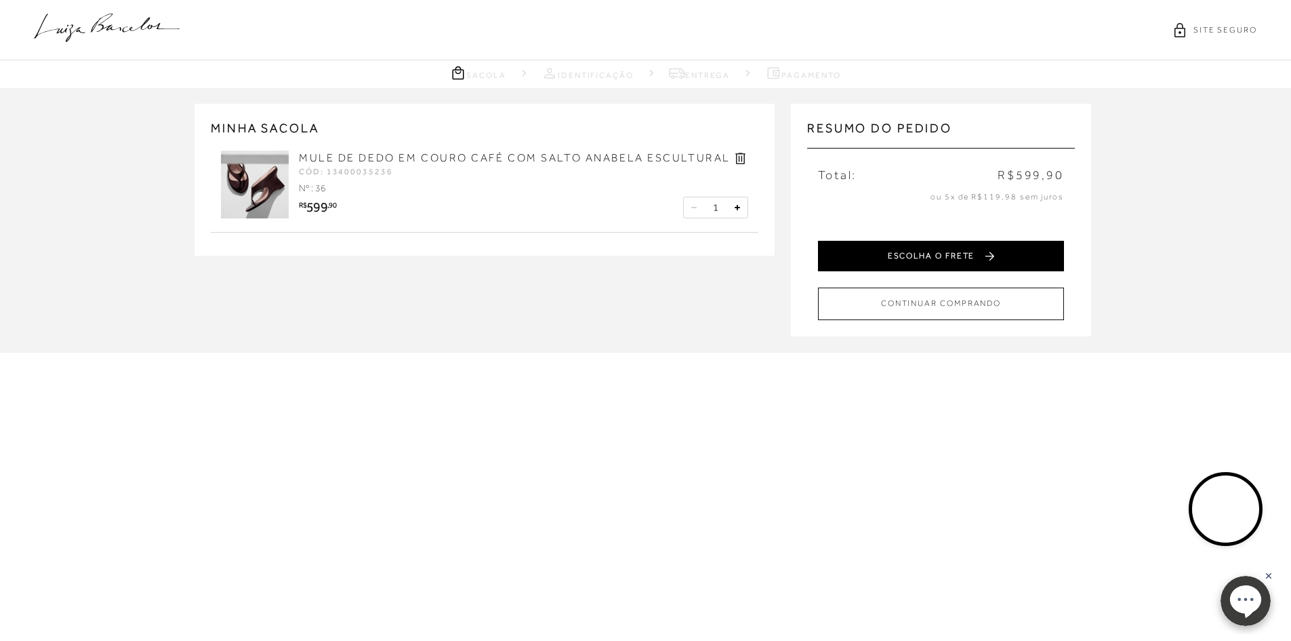
click at [900, 256] on button "ESCOLHA O FRETE" at bounding box center [941, 256] width 246 height 31
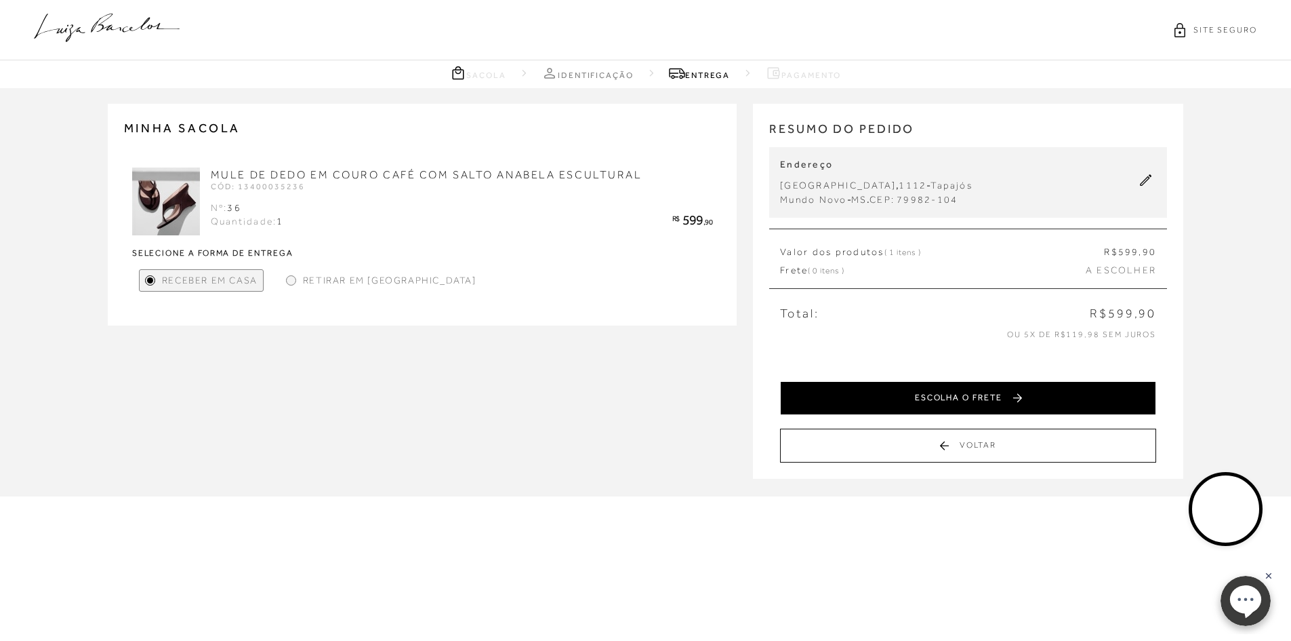
click at [962, 397] on button "ESCOLHA O FRETE" at bounding box center [968, 398] width 376 height 34
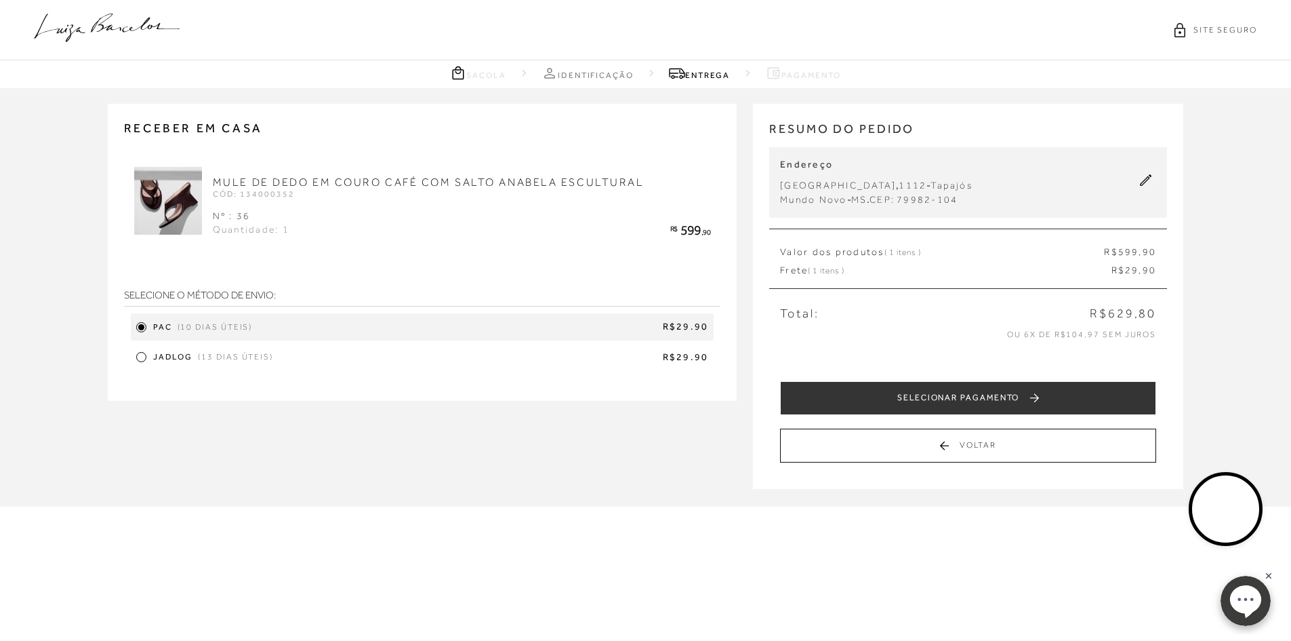
click at [181, 182] on img at bounding box center [168, 201] width 68 height 68
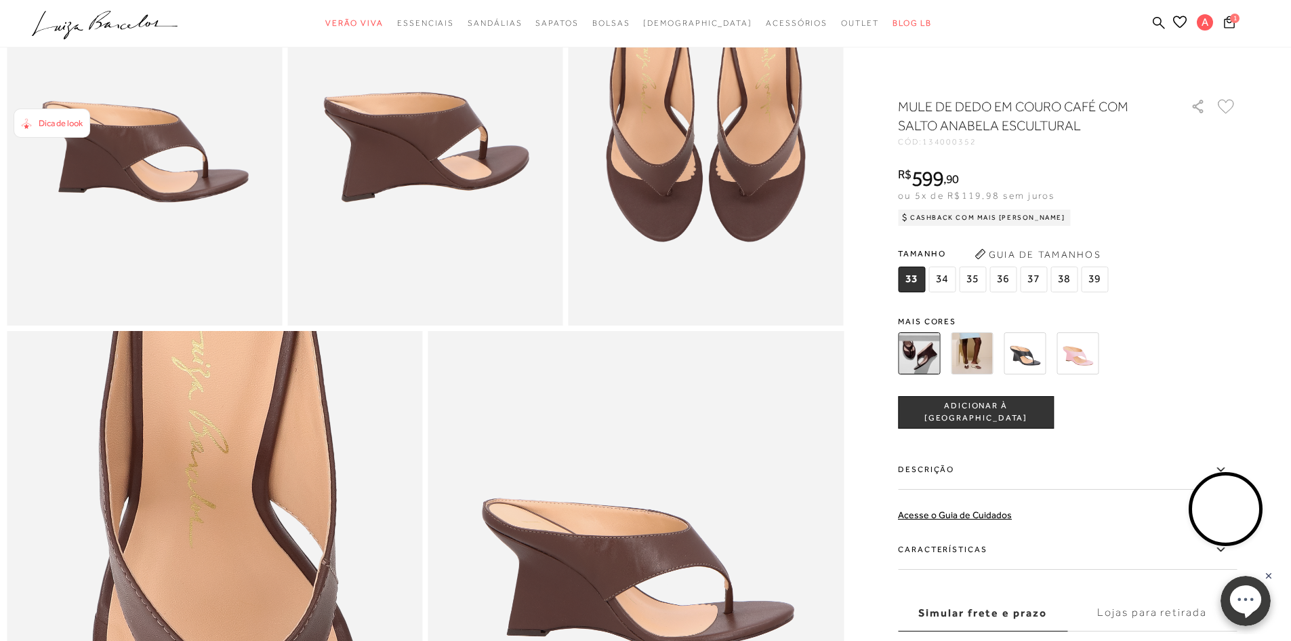
scroll to position [1152, 0]
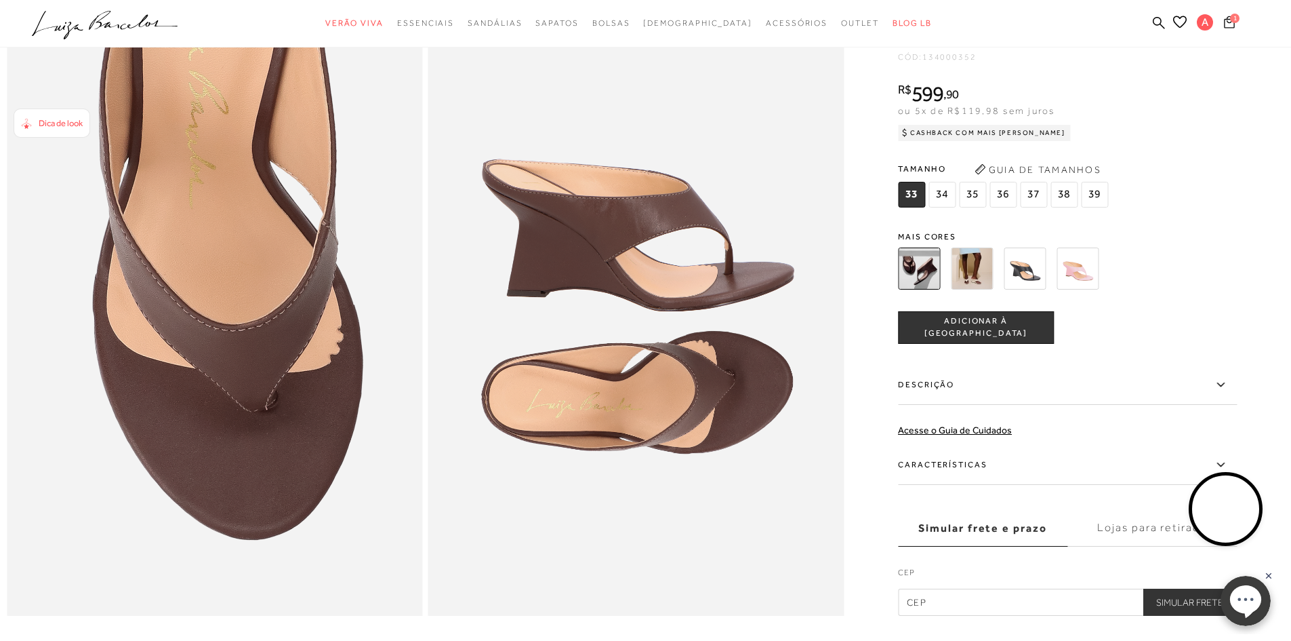
click at [1228, 24] on icon at bounding box center [1229, 22] width 11 height 13
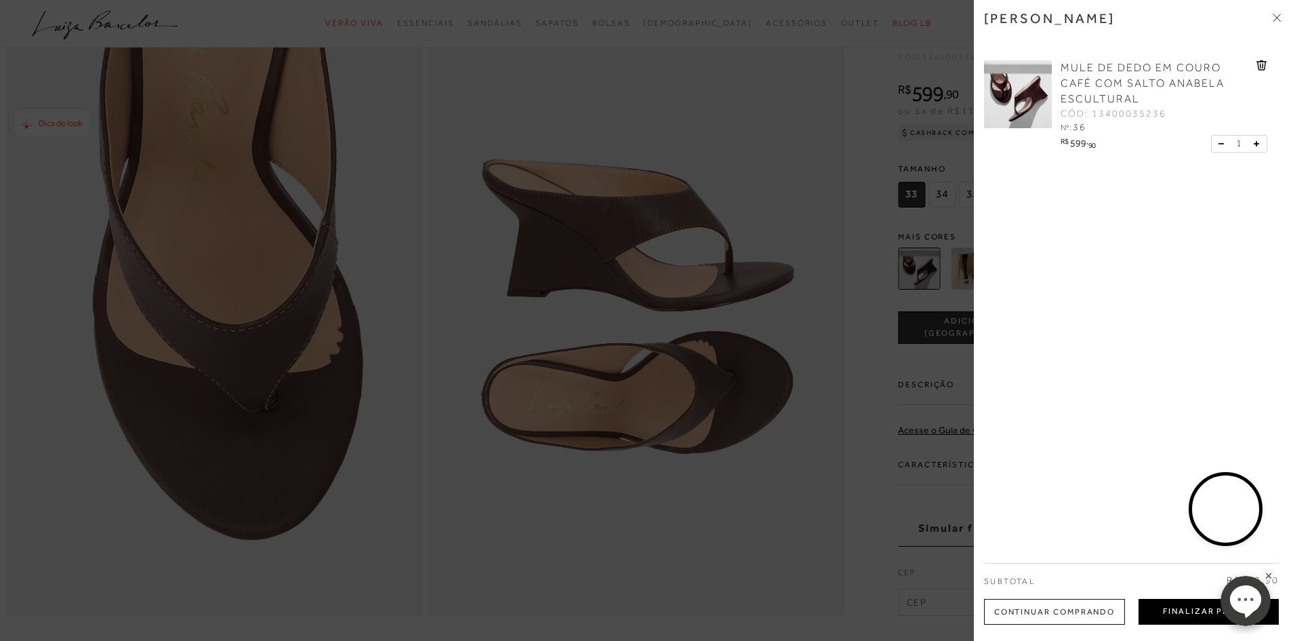
click at [1157, 622] on button "Finalizar Pedido" at bounding box center [1209, 612] width 140 height 26
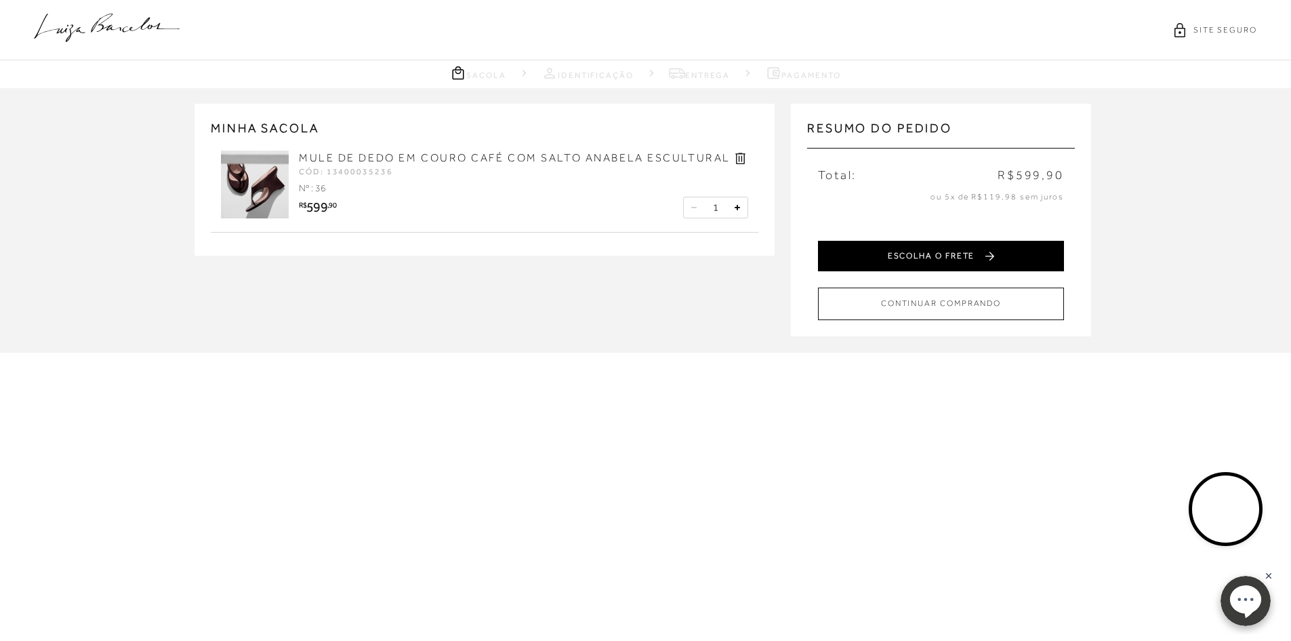
click at [957, 255] on button "ESCOLHA O FRETE" at bounding box center [941, 256] width 246 height 31
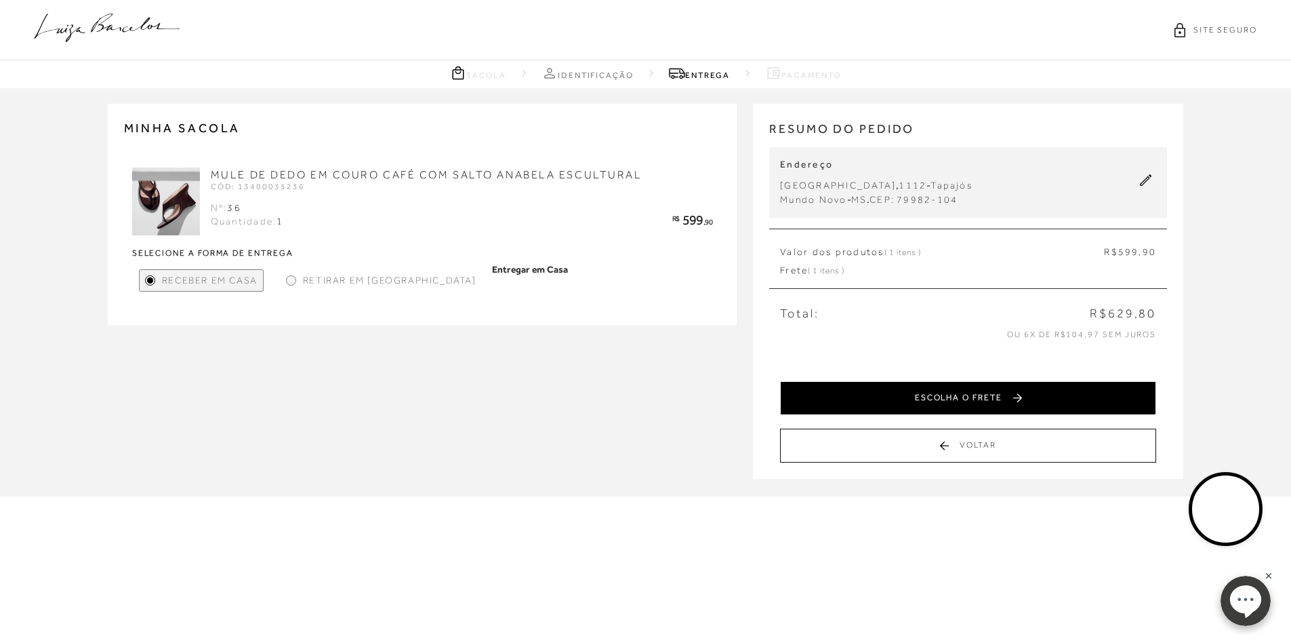
click at [1034, 390] on button "ESCOLHA O FRETE" at bounding box center [968, 398] width 376 height 34
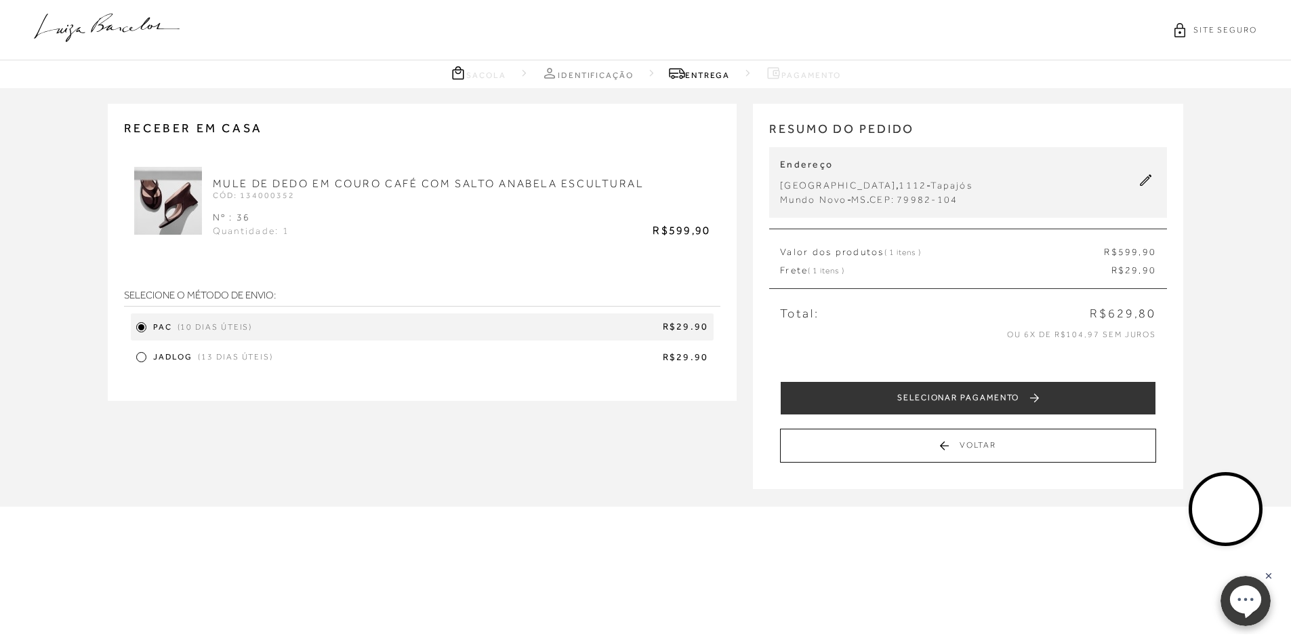
click at [140, 357] on div at bounding box center [141, 357] width 6 height 6
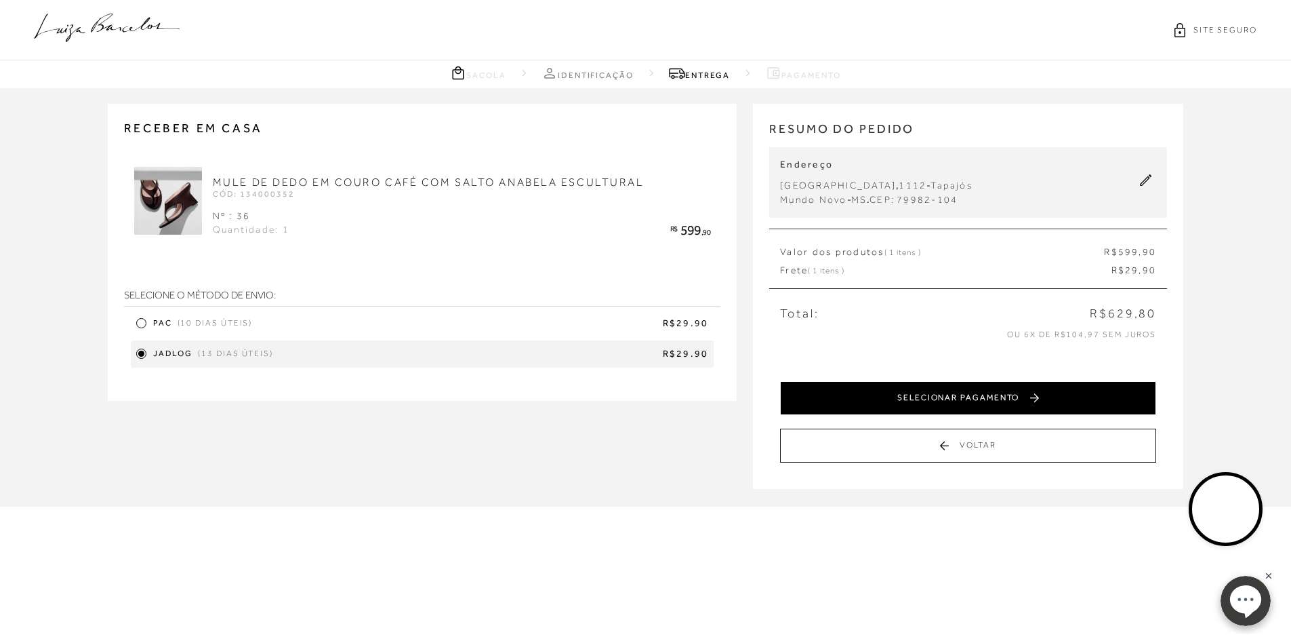
click at [1017, 395] on button "SELECIONAR PAGAMENTO" at bounding box center [968, 398] width 376 height 34
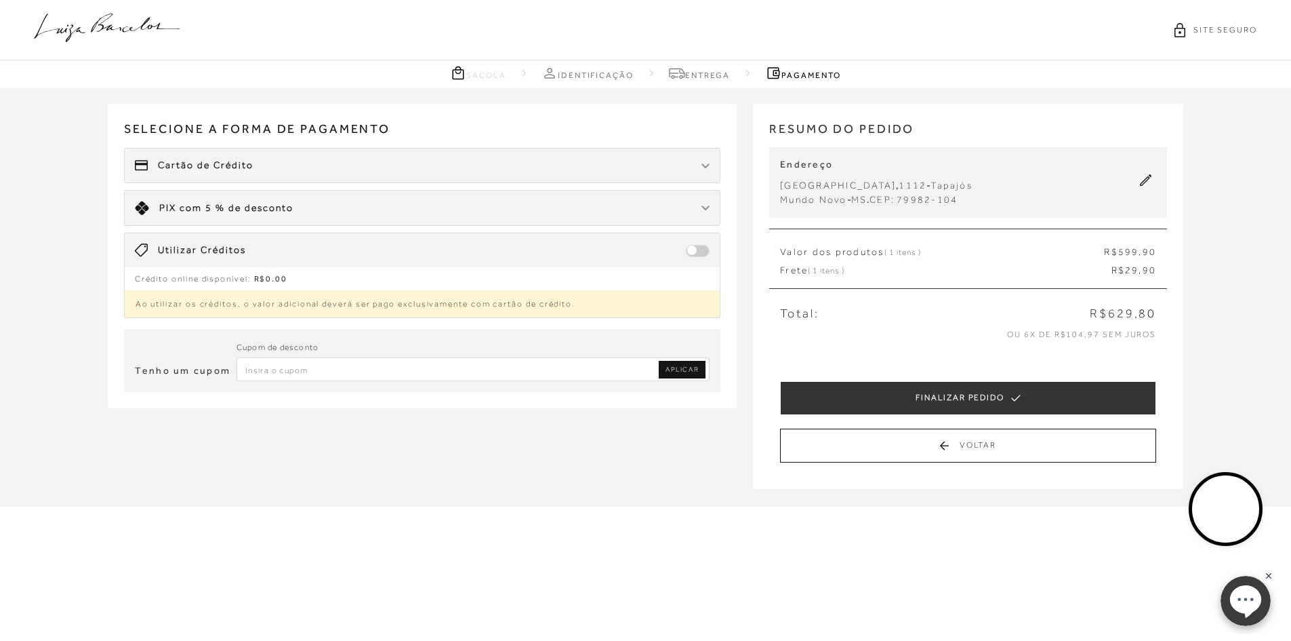
click at [268, 168] on div "Cartão de Crédito" at bounding box center [423, 165] width 596 height 34
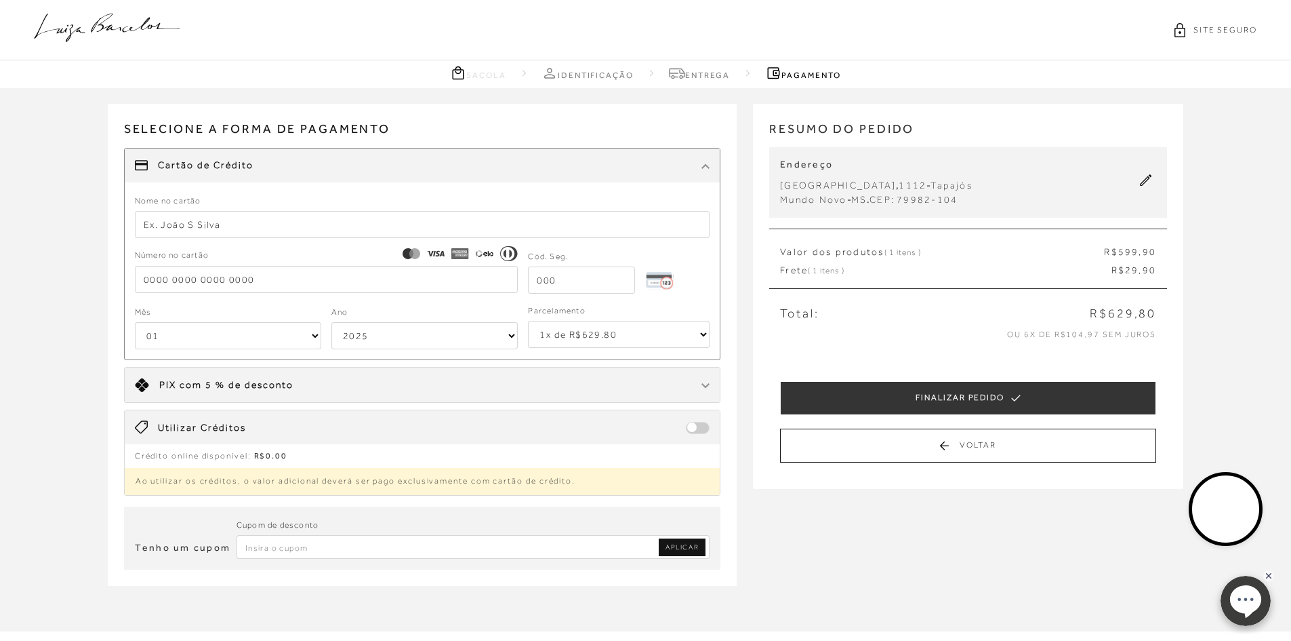
click at [271, 220] on input "text" at bounding box center [422, 224] width 575 height 27
type input "[PERSON_NAME]"
type input "[CREDIT_CARD_NUMBER]"
type input "347"
click at [255, 333] on select "01 02 03 04 05 06 07 08 09 10 11 12" at bounding box center [228, 335] width 186 height 27
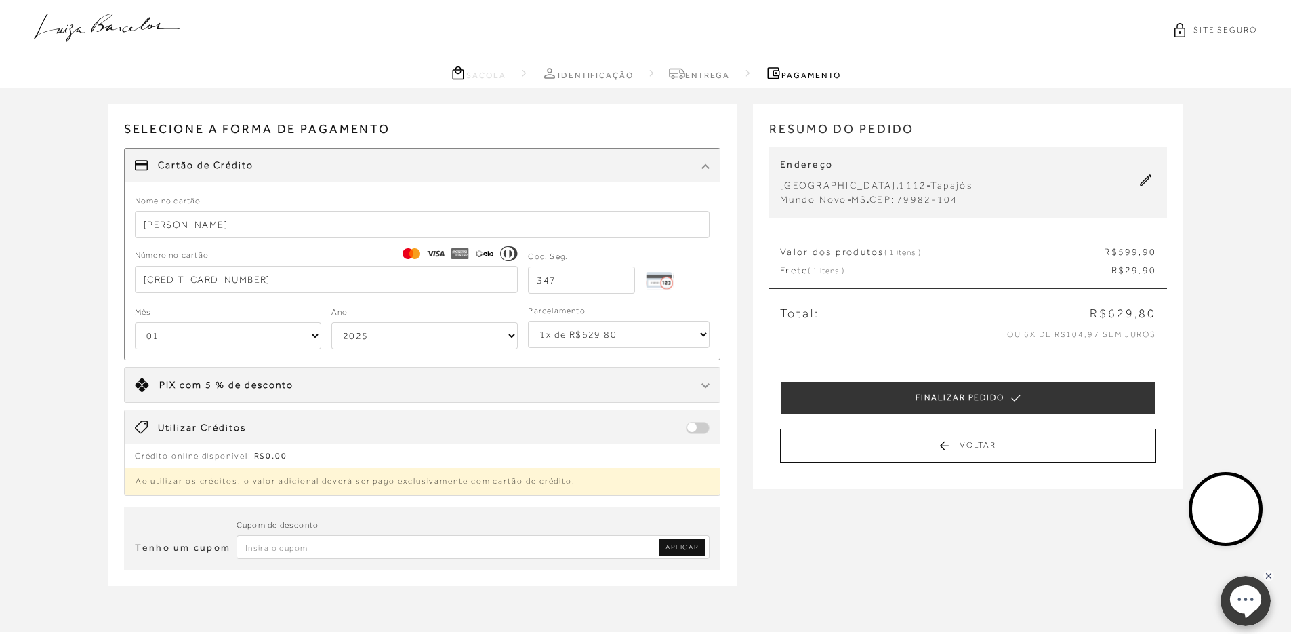
select select "09"
click at [135, 322] on select "01 02 03 04 05 06 07 08 09 10 11 12" at bounding box center [228, 335] width 186 height 27
click at [602, 334] on select "1x de R$629.80 2x de R$314.90 sem juros 3x de R$209.94 sem juros 4x de R$157.45…" at bounding box center [619, 334] width 182 height 27
select select "6"
click at [528, 321] on select "1x de R$629.80 2x de R$314.90 sem juros 3x de R$209.94 sem juros 4x de R$157.45…" at bounding box center [619, 334] width 182 height 27
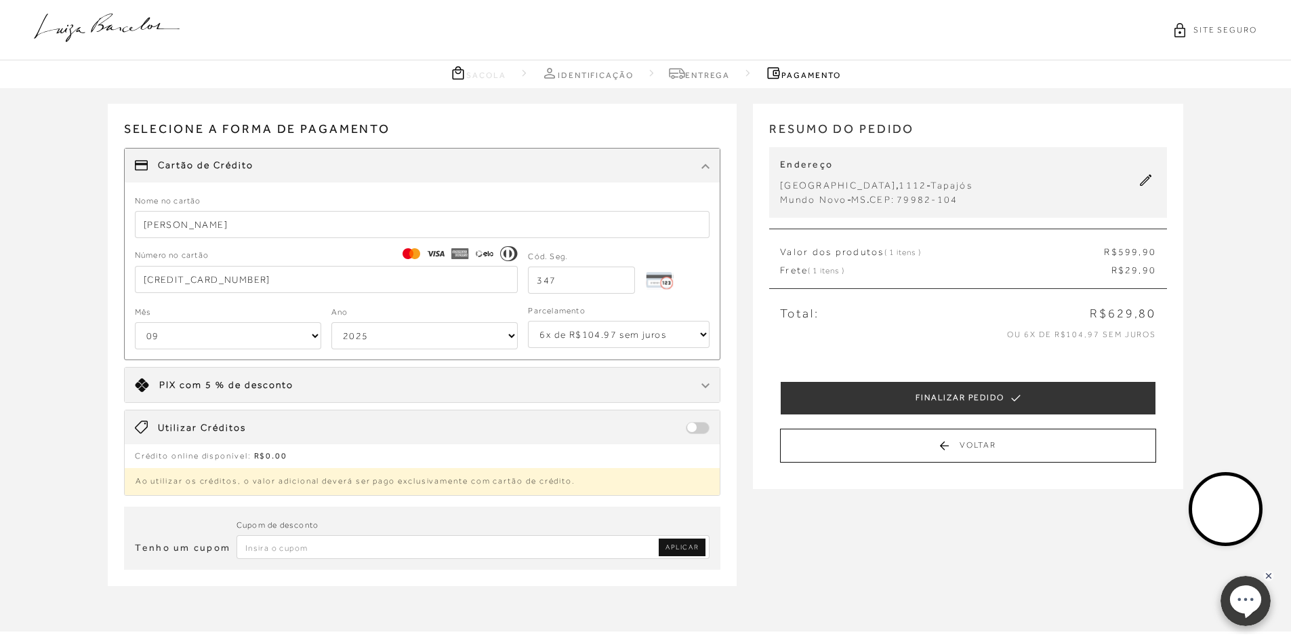
drag, startPoint x: 493, startPoint y: 585, endPoint x: 499, endPoint y: 601, distance: 17.1
click at [494, 585] on div "Tenho um cupom Cupom de desconto APLICAR" at bounding box center [423, 541] width 630 height 90
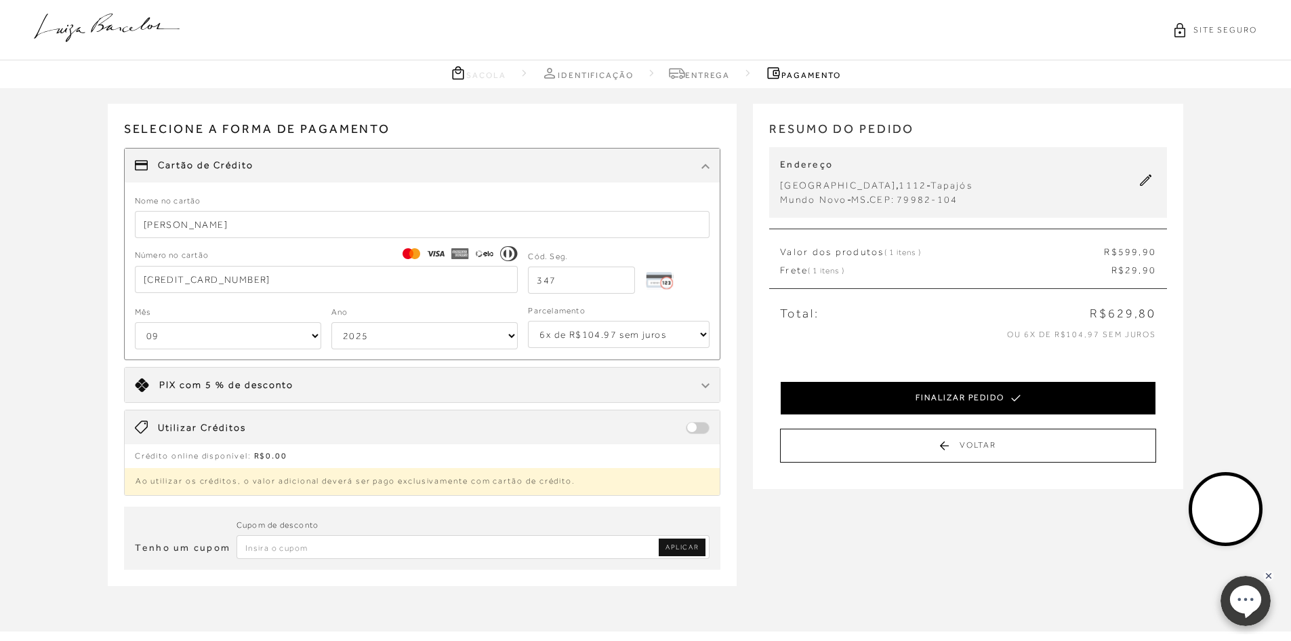
click at [995, 399] on button "FINALIZAR PEDIDO" at bounding box center [968, 398] width 376 height 34
select select "09"
select select "6"
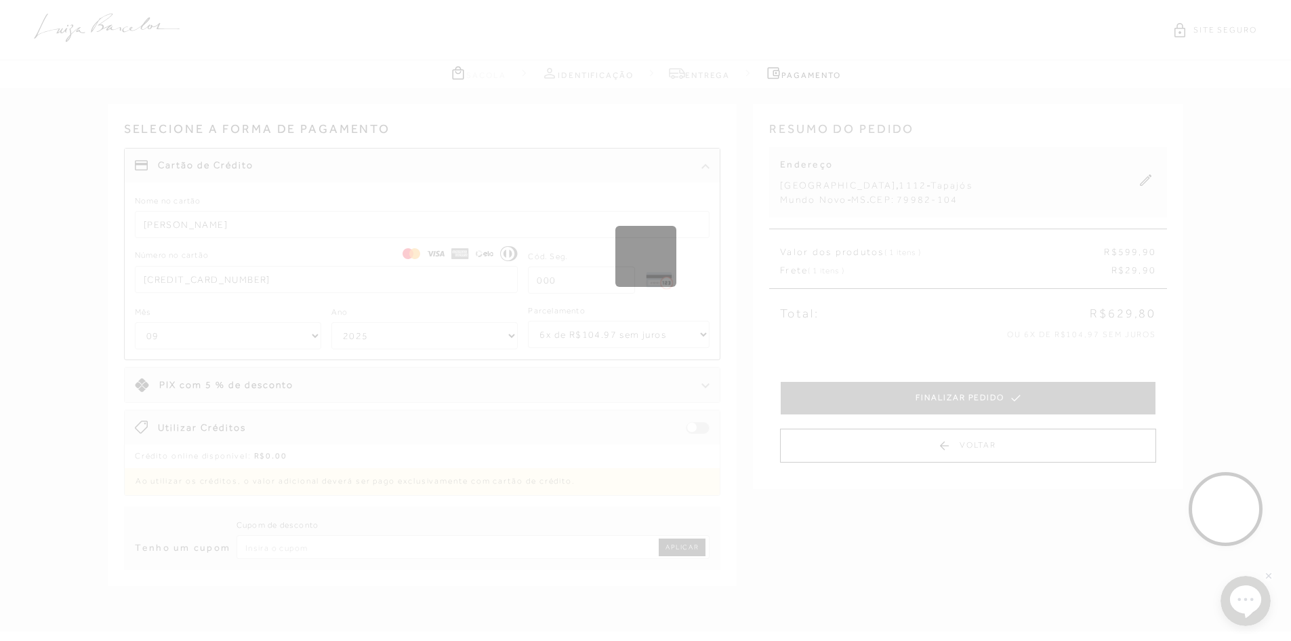
select select "1"
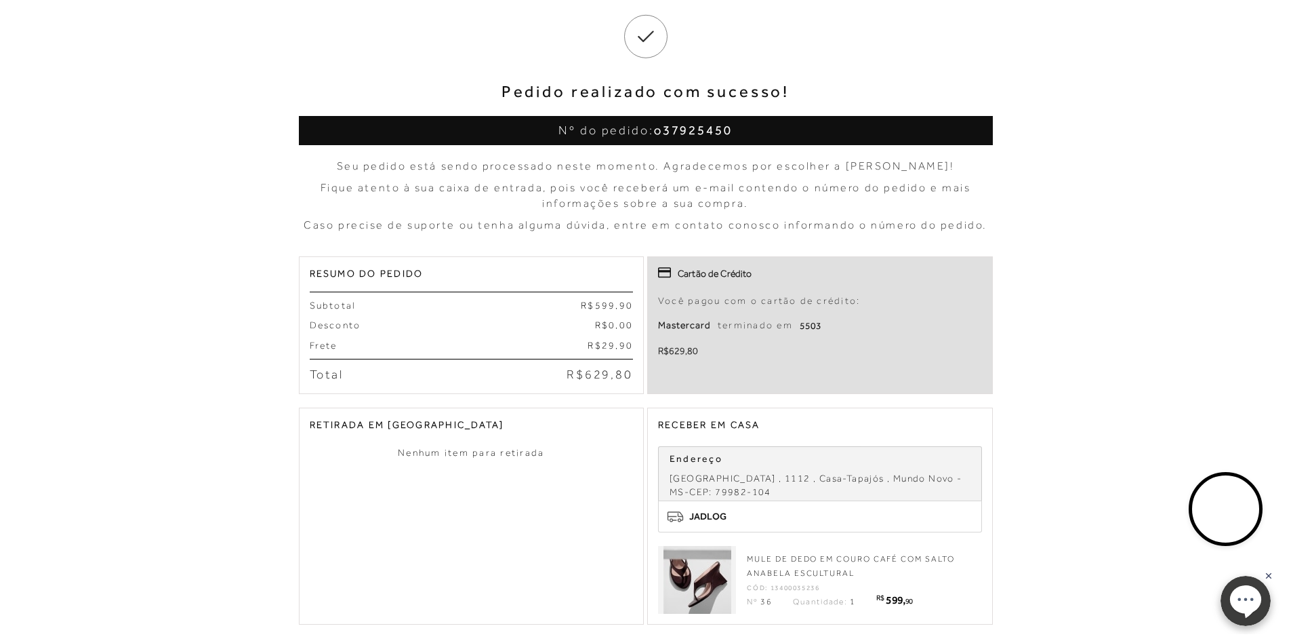
scroll to position [136, 0]
